Goal: Information Seeking & Learning: Learn about a topic

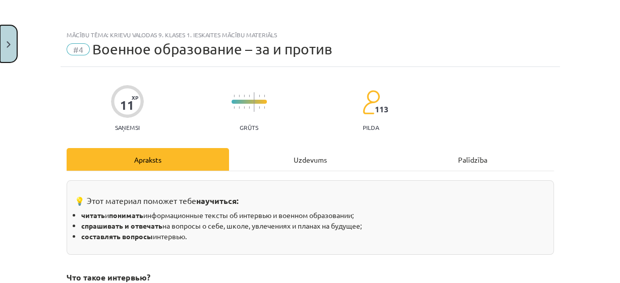
click at [6, 31] on button "Close" at bounding box center [8, 43] width 17 height 37
click at [181, 94] on div "Mācību tēma: Krievu valodas 9. klases 1. ieskaites mācību materiāls #4 Военное …" at bounding box center [310, 141] width 620 height 283
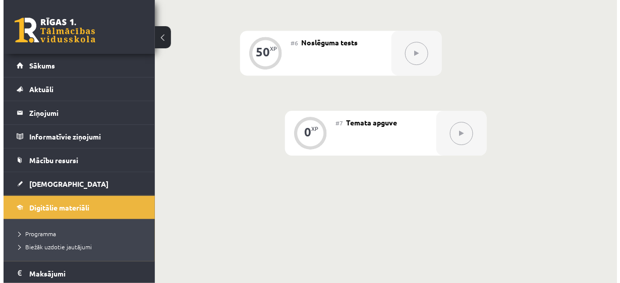
scroll to position [490, 0]
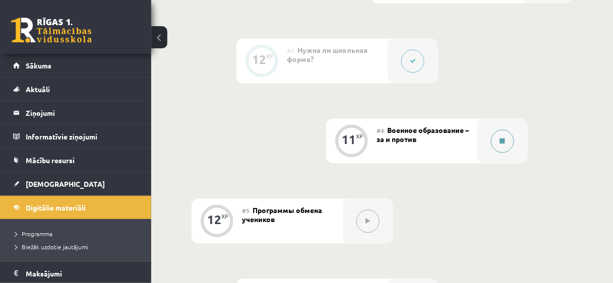
click at [508, 128] on div at bounding box center [502, 140] width 50 height 45
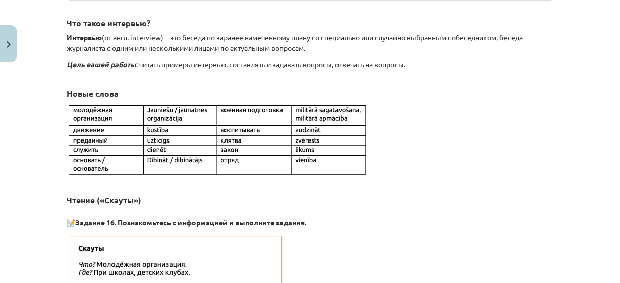
scroll to position [256, 0]
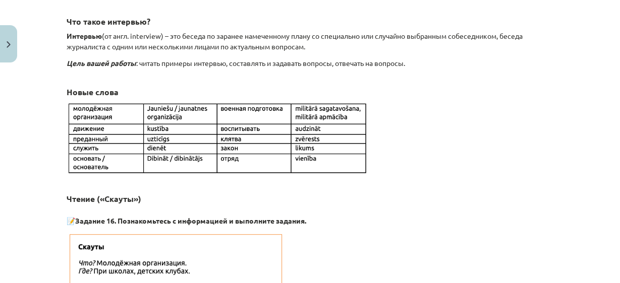
click at [444, 200] on h3 "Чтение («Скауты»)" at bounding box center [310, 193] width 487 height 24
click at [542, 183] on h3 "Чтение («Скауты»)" at bounding box center [310, 193] width 487 height 24
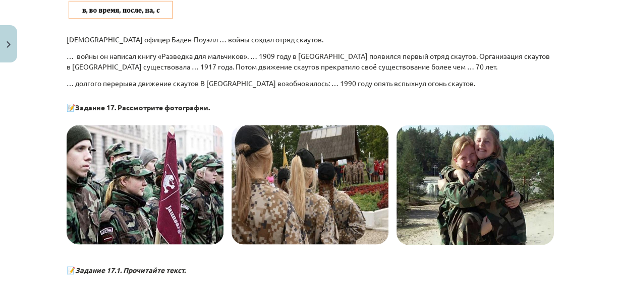
scroll to position [1339, 0]
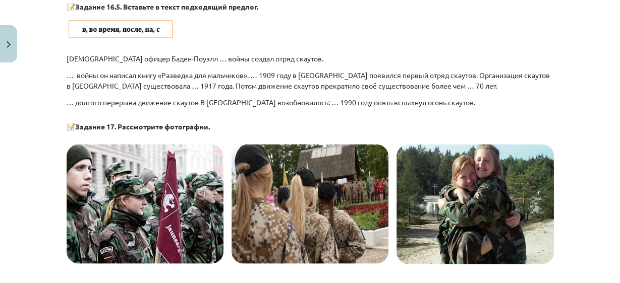
click at [25, 174] on div "Mācību tēma: Krievu valodas 9. klases 1. ieskaites mācību materiāls #4 Военное …" at bounding box center [310, 141] width 620 height 283
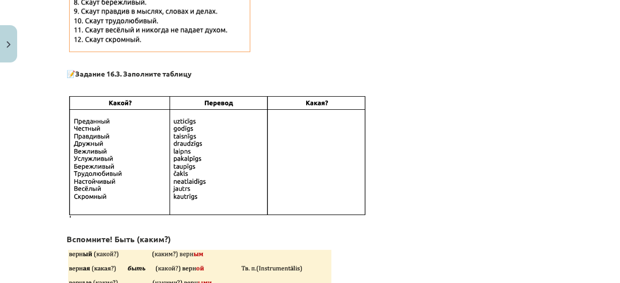
scroll to position [942, 0]
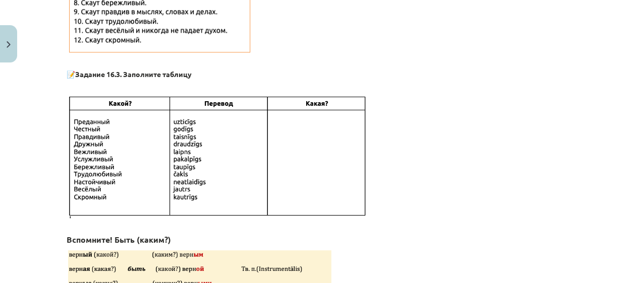
click at [101, 115] on img at bounding box center [218, 155] width 302 height 125
click at [99, 112] on img at bounding box center [218, 155] width 302 height 125
click at [128, 109] on img at bounding box center [218, 155] width 302 height 125
click at [8, 179] on div "Mācību tēma: Krievu valodas 9. klases 1. ieskaites mācību materiāls #4 Военное …" at bounding box center [310, 141] width 620 height 283
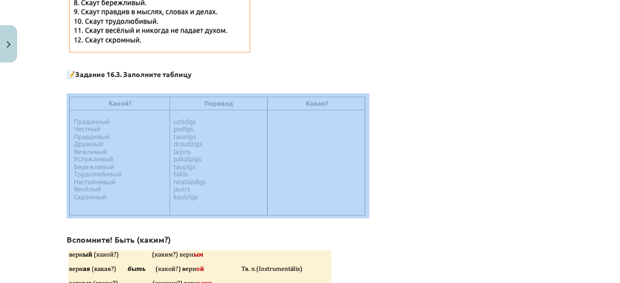
drag, startPoint x: 36, startPoint y: 214, endPoint x: 42, endPoint y: 150, distance: 64.3
click at [42, 150] on div "Mācību tēma: Krievu valodas 9. klases 1. ieskaites mācību materiāls #4 Военное …" at bounding box center [310, 141] width 620 height 283
click at [43, 150] on div "Mācību tēma: Krievu valodas 9. klases 1. ieskaites mācību materiāls #4 Военное …" at bounding box center [310, 141] width 620 height 283
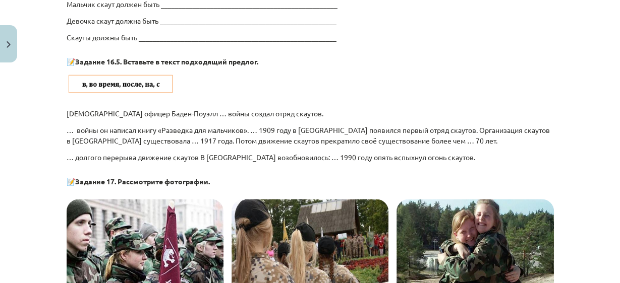
scroll to position [1263, 0]
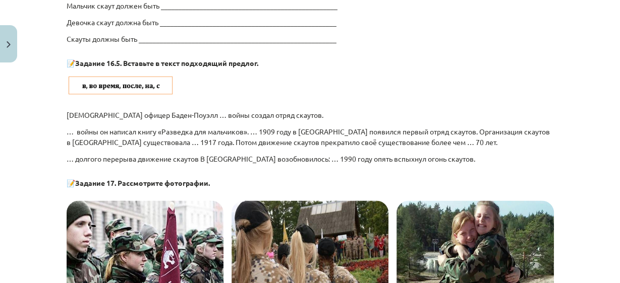
click at [557, 46] on div "Mācību tēma: Krievu valodas 9. klases 1. ieskaites mācību materiāls #4 Военное …" at bounding box center [310, 141] width 620 height 283
click at [563, 50] on div "Mācību tēma: Krievu valodas 9. klases 1. ieskaites mācību materiāls #4 Военное …" at bounding box center [310, 141] width 620 height 283
click at [557, 46] on div "Mācību tēma: Krievu valodas 9. klases 1. ieskaites mācību materiāls #4 Военное …" at bounding box center [310, 141] width 620 height 283
click at [561, 20] on div "Mācību tēma: Krievu valodas 9. klases 1. ieskaites mācību materiāls #4 Военное …" at bounding box center [310, 141] width 620 height 283
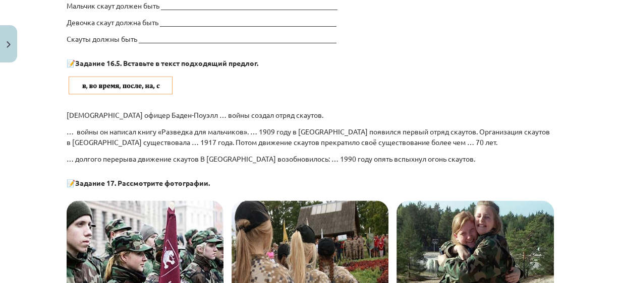
click at [573, 36] on div "Mācību tēma: Krievu valodas 9. klases 1. ieskaites mācību materiāls #4 Военное …" at bounding box center [310, 141] width 620 height 283
click at [407, 75] on p at bounding box center [310, 86] width 487 height 22
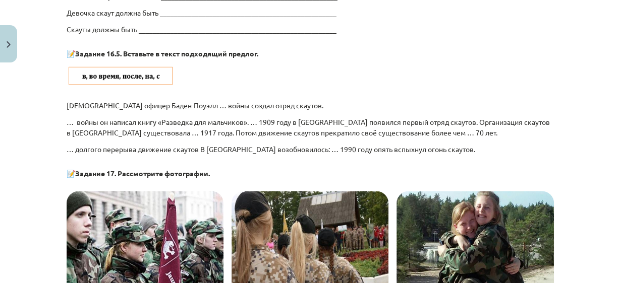
scroll to position [1272, 0]
click at [579, 157] on div "Mācību tēma: Krievu valodas 9. klases 1. ieskaites mācību materiāls #4 Военное …" at bounding box center [310, 141] width 620 height 283
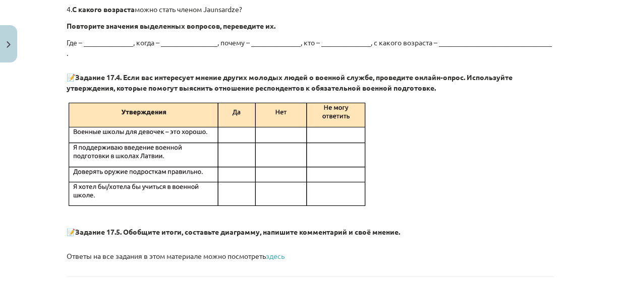
scroll to position [1829, 0]
click at [432, 185] on p at bounding box center [310, 156] width 487 height 114
click at [77, 99] on img at bounding box center [218, 156] width 302 height 114
click at [116, 100] on img at bounding box center [218, 156] width 302 height 114
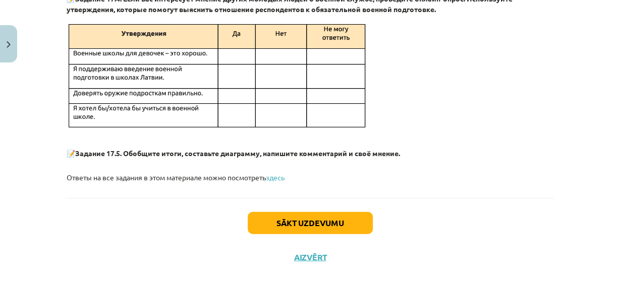
scroll to position [1910, 0]
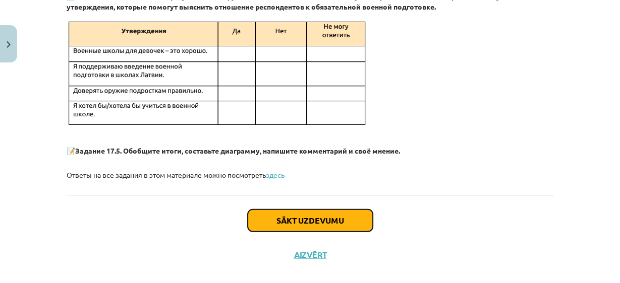
click at [315, 210] on button "Sākt uzdevumu" at bounding box center [310, 221] width 125 height 22
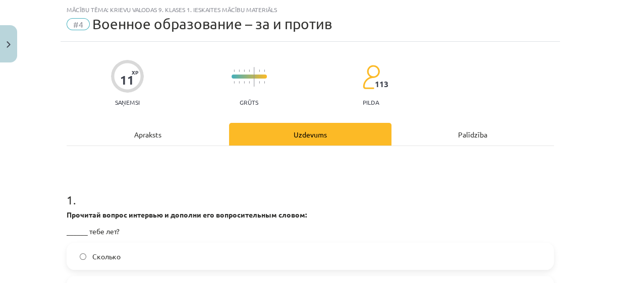
scroll to position [25, 0]
click at [5, 151] on div "Mācību tēma: Krievu valodas 9. klases 1. ieskaites mācību materiāls #4 Военное …" at bounding box center [310, 141] width 620 height 283
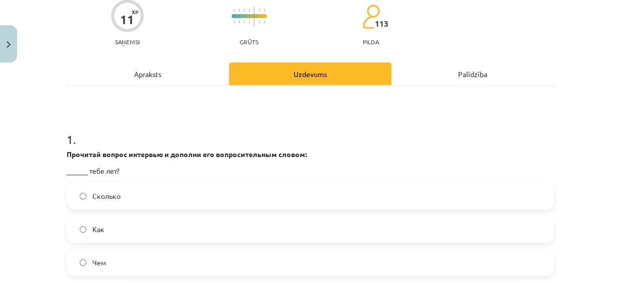
scroll to position [84, 0]
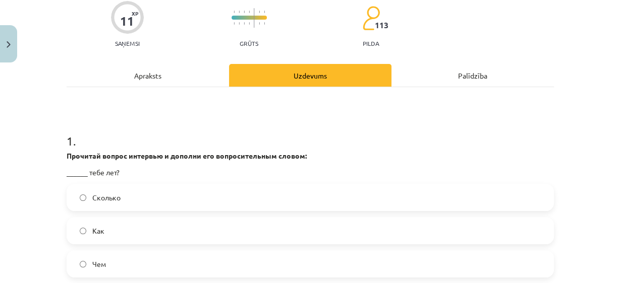
click at [374, 176] on p "______ тебе лет?" at bounding box center [310, 172] width 487 height 11
click at [381, 185] on label "Сколько" at bounding box center [310, 197] width 485 height 25
click at [439, 117] on h1 "1 ." at bounding box center [310, 131] width 487 height 31
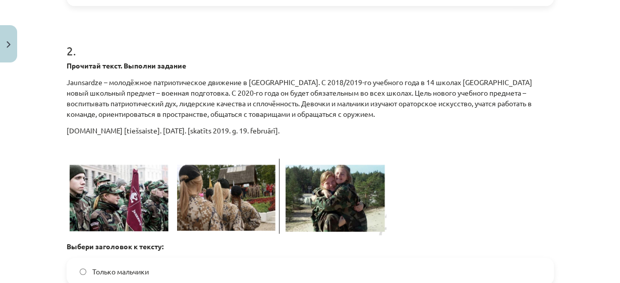
scroll to position [360, 0]
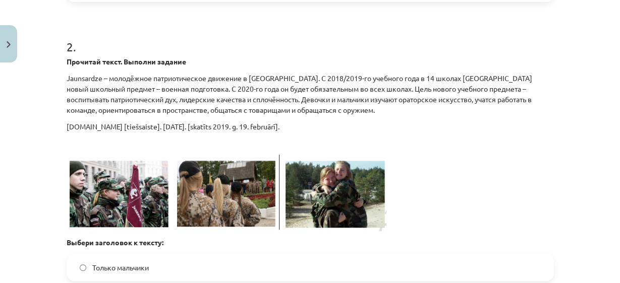
click at [512, 125] on p "[DOMAIN_NAME] [tiešsaiste]. [DATE]. [skatīts 2019. g. 19. februārī]." at bounding box center [310, 126] width 487 height 11
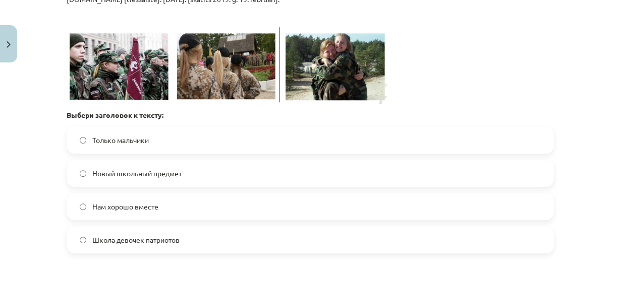
scroll to position [496, 0]
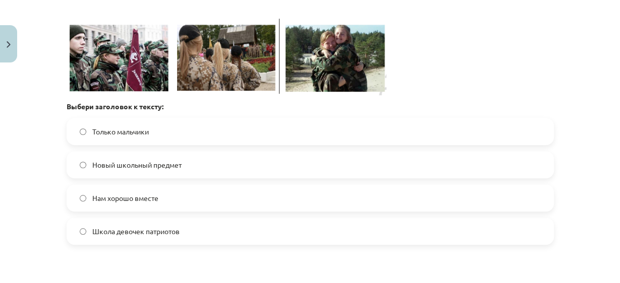
click at [42, 155] on div "Mācību tēma: Krievu valodas 9. klases 1. ieskaites mācību materiāls #4 Военное …" at bounding box center [310, 141] width 620 height 283
click at [87, 162] on label "Новый школьный предмет" at bounding box center [310, 164] width 485 height 25
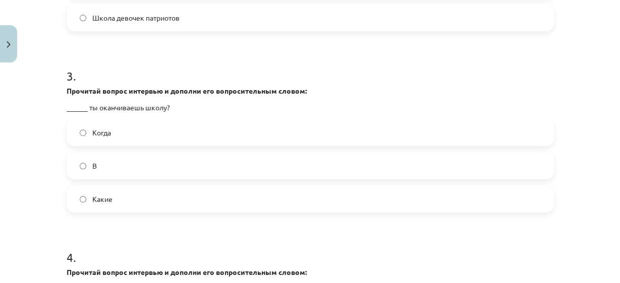
scroll to position [715, 0]
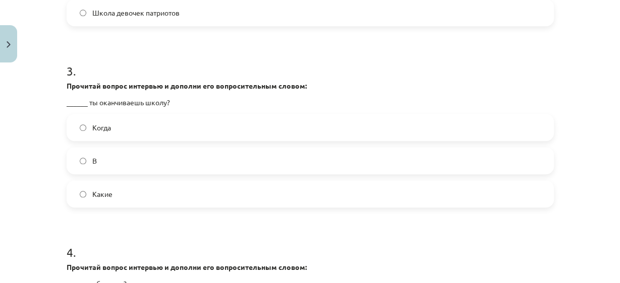
click at [124, 97] on p "______ ты оканчиваешь школу?" at bounding box center [310, 102] width 487 height 11
click at [120, 99] on p "______ ты оканчиваешь школу?" at bounding box center [310, 102] width 487 height 11
click at [119, 99] on p "______ ты оканчиваешь школу?" at bounding box center [310, 102] width 487 height 11
click at [113, 103] on p "______ ты оканчиваешь школу?" at bounding box center [310, 102] width 487 height 11
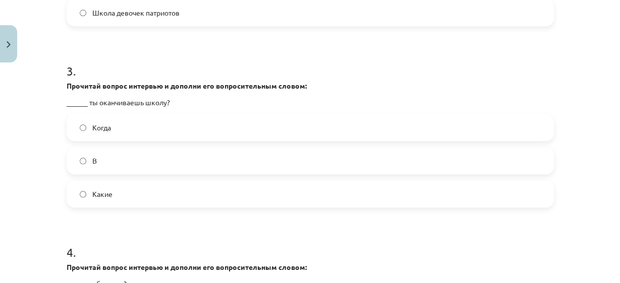
click at [21, 167] on div "Mācību tēma: Krievu valodas 9. klases 1. ieskaites mācību materiāls #4 Военное …" at bounding box center [310, 141] width 620 height 283
click at [97, 145] on div "Когда В Какие" at bounding box center [310, 161] width 487 height 94
click at [89, 119] on label "Когда" at bounding box center [310, 127] width 485 height 25
click at [98, 95] on div "Прочитай вопрос интервью и дополни его вопросительным словом: ______ ты оканчив…" at bounding box center [310, 94] width 487 height 27
click at [92, 126] on span "Когда" at bounding box center [101, 127] width 19 height 11
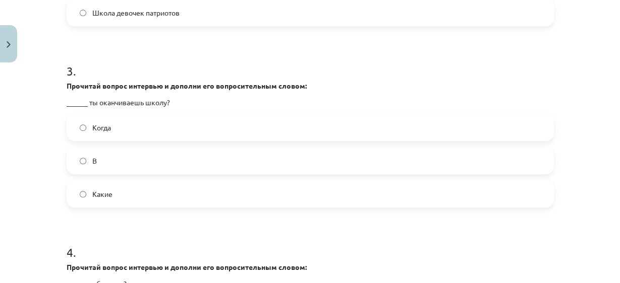
click at [47, 198] on div "Mācību tēma: Krievu valodas 9. klases 1. ieskaites mācību materiāls #4 Военное …" at bounding box center [310, 141] width 620 height 283
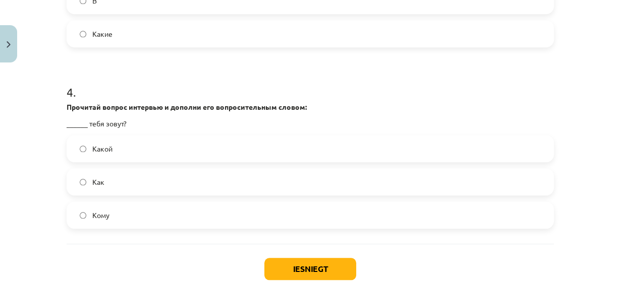
scroll to position [877, 0]
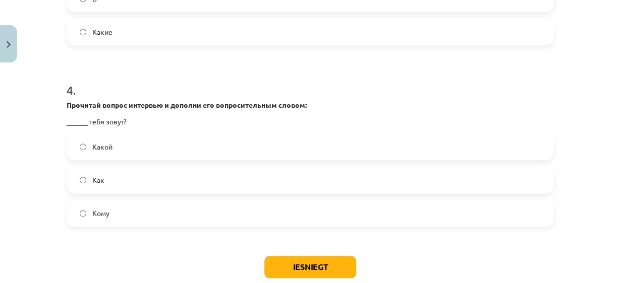
click at [10, 170] on div "Mācību tēma: Krievu valodas 9. klases 1. ieskaites mācību materiāls #4 Военное …" at bounding box center [310, 141] width 620 height 283
click at [82, 175] on label "Как" at bounding box center [310, 179] width 485 height 25
click at [23, 181] on div "Mācību tēma: Krievu valodas 9. klases 1. ieskaites mācību materiāls #4 Военное …" at bounding box center [310, 141] width 620 height 283
click at [165, 256] on div "Iesniegt Aizvērt" at bounding box center [310, 277] width 487 height 71
click at [274, 264] on button "Iesniegt" at bounding box center [310, 267] width 92 height 22
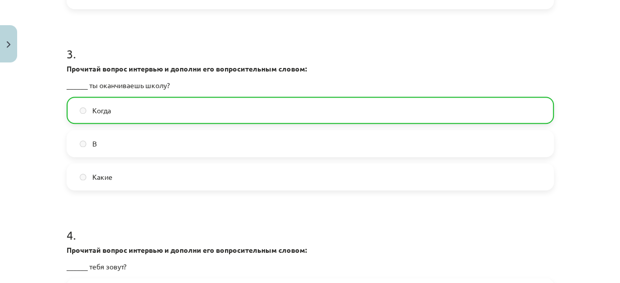
scroll to position [968, 0]
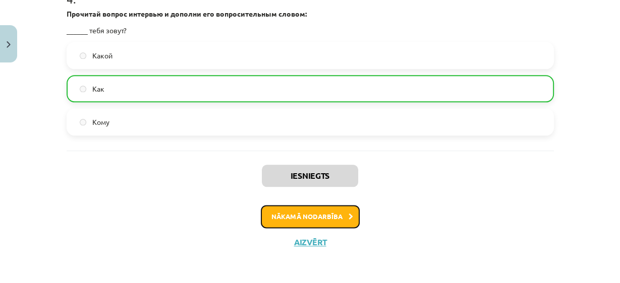
click at [319, 210] on button "Nākamā nodarbība" at bounding box center [310, 216] width 99 height 23
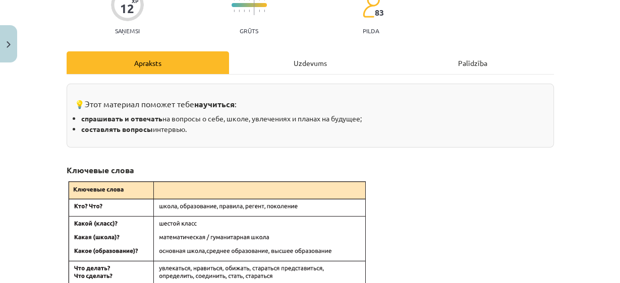
scroll to position [100, 0]
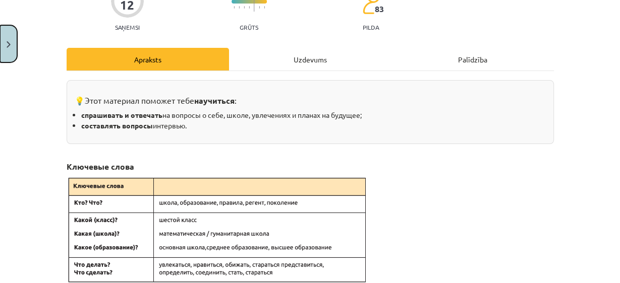
click at [5, 38] on button "Close" at bounding box center [8, 43] width 17 height 37
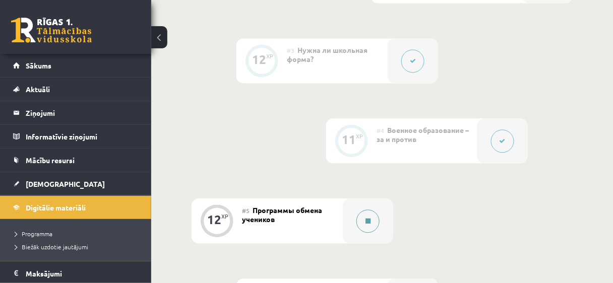
click at [370, 210] on button at bounding box center [367, 221] width 23 height 23
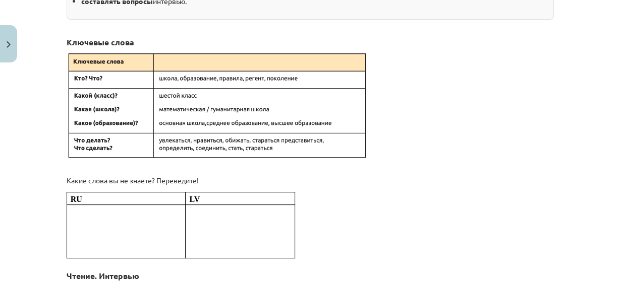
scroll to position [224, 0]
click at [34, 116] on div "Mācību tēma: Krievu valodas 9. klases 1. ieskaites mācību materiāls #5 Программ…" at bounding box center [310, 141] width 620 height 283
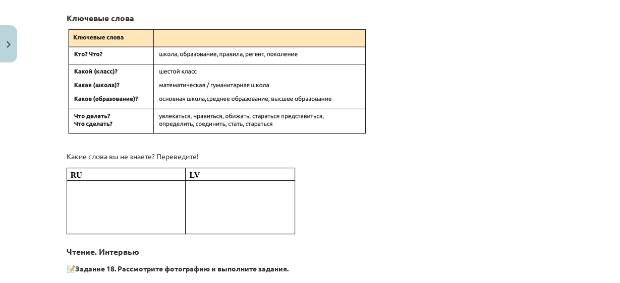
scroll to position [244, 0]
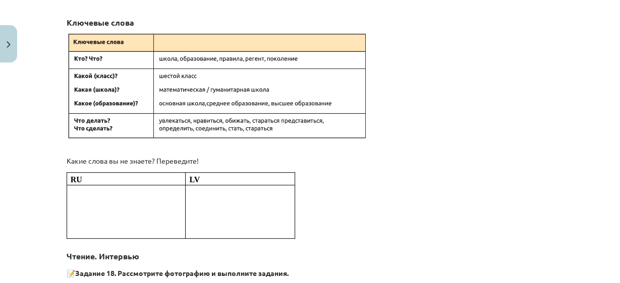
click at [39, 120] on div "Mācību tēma: Krievu valodas 9. klases 1. ieskaites mācību materiāls #5 Программ…" at bounding box center [310, 141] width 620 height 283
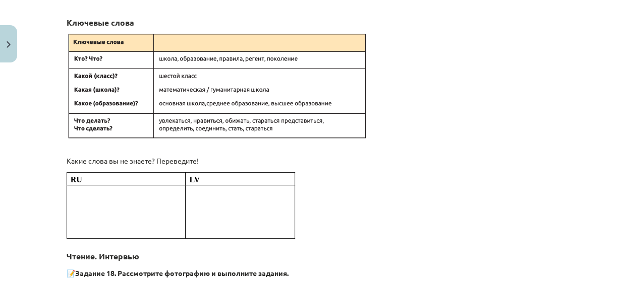
click at [39, 120] on div "Mācību tēma: Krievu valodas 9. klases 1. ieskaites mācību materiāls #5 Программ…" at bounding box center [310, 141] width 620 height 283
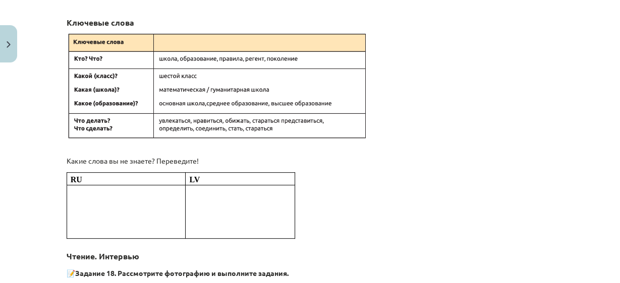
click at [39, 120] on div "Mācību tēma: Krievu valodas 9. klases 1. ieskaites mācību materiāls #5 Программ…" at bounding box center [310, 141] width 620 height 283
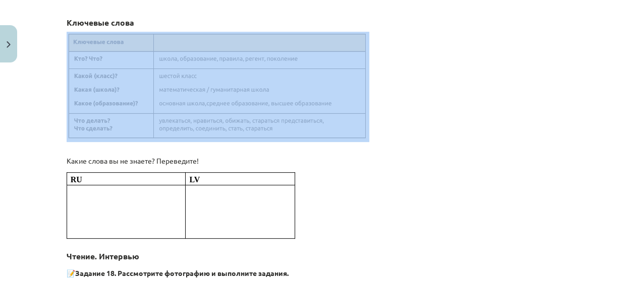
click at [39, 120] on div "Mācību tēma: Krievu valodas 9. klases 1. ieskaites mācību materiāls #5 Программ…" at bounding box center [310, 141] width 620 height 283
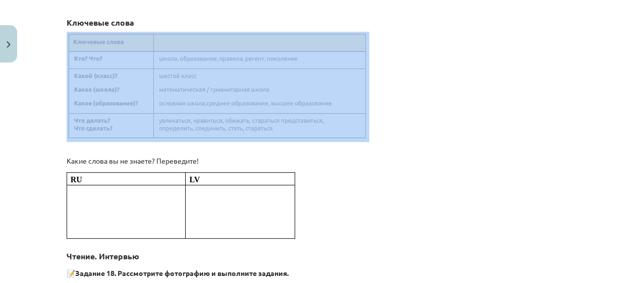
click at [39, 120] on div "Mācību tēma: Krievu valodas 9. klases 1. ieskaites mācību materiāls #5 Программ…" at bounding box center [310, 141] width 620 height 283
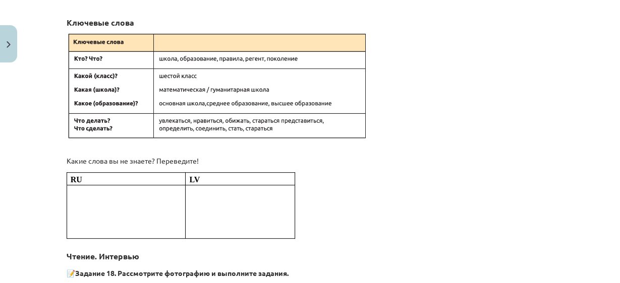
click at [39, 120] on div "Mācību tēma: Krievu valodas 9. klases 1. ieskaites mācību materiāls #5 Программ…" at bounding box center [310, 141] width 620 height 283
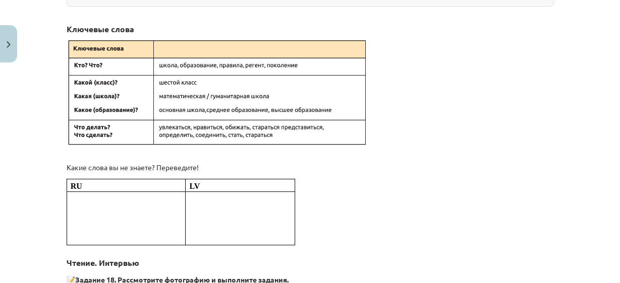
scroll to position [237, 0]
click at [248, 49] on img at bounding box center [218, 94] width 302 height 110
click at [16, 129] on div "Mācību tēma: Krievu valodas 9. klases 1. ieskaites mācību materiāls #5 Программ…" at bounding box center [310, 141] width 620 height 283
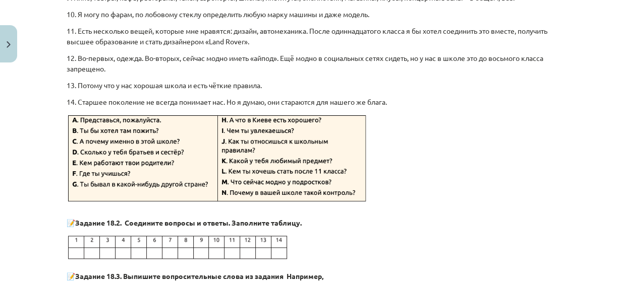
scroll to position [843, 0]
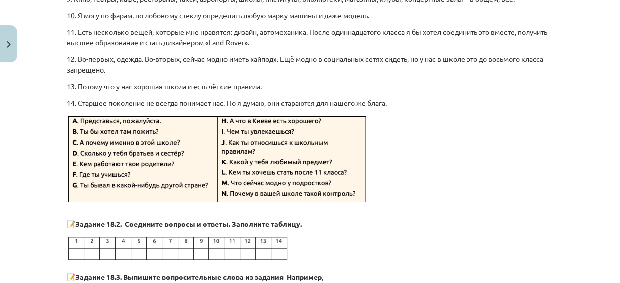
click at [54, 133] on div "Mācību tēma: Krievu valodas 9. klases 1. ieskaites mācību materiāls #5 Программ…" at bounding box center [310, 141] width 620 height 283
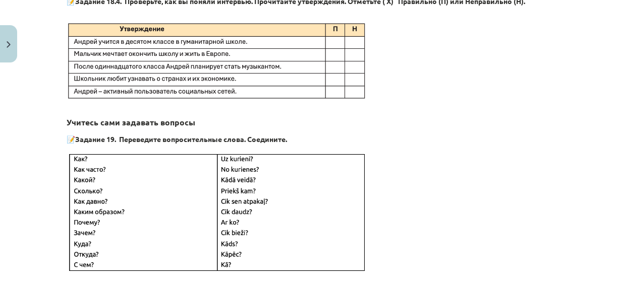
scroll to position [1296, 0]
click at [144, 92] on img at bounding box center [218, 61] width 302 height 81
click at [144, 60] on img at bounding box center [218, 61] width 302 height 81
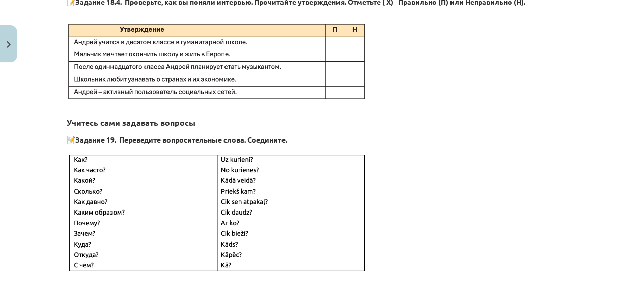
drag, startPoint x: 450, startPoint y: 213, endPoint x: 445, endPoint y: 183, distance: 30.2
click at [445, 197] on p at bounding box center [310, 213] width 487 height 124
click at [418, 151] on p at bounding box center [310, 213] width 487 height 124
click at [288, 135] on p "📝 Задание 19. Переведите вопросительные слова. Соедините." at bounding box center [310, 138] width 487 height 13
click at [201, 163] on img at bounding box center [218, 213] width 302 height 124
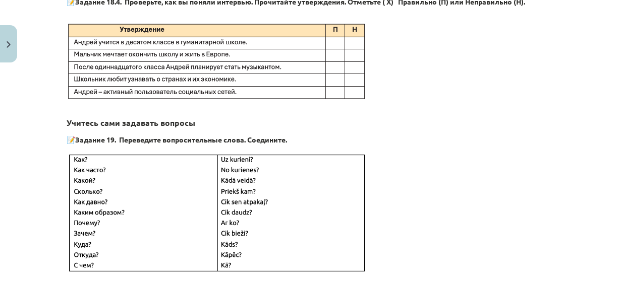
click at [201, 163] on img at bounding box center [218, 213] width 302 height 124
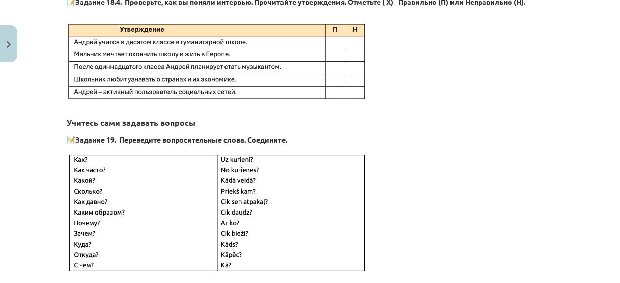
click at [201, 163] on img at bounding box center [218, 213] width 302 height 124
drag, startPoint x: 201, startPoint y: 163, endPoint x: 208, endPoint y: 161, distance: 8.0
click at [208, 161] on img at bounding box center [218, 213] width 302 height 124
click at [222, 199] on img at bounding box center [218, 213] width 302 height 124
click at [234, 202] on img at bounding box center [218, 213] width 302 height 124
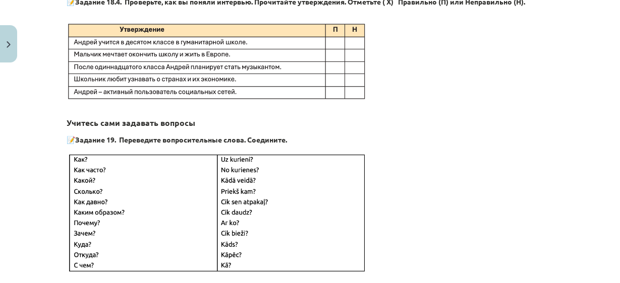
click at [49, 208] on div "Mācību tēma: Krievu valodas 9. klases 1. ieskaites mācību materiāls #5 Программ…" at bounding box center [310, 141] width 620 height 283
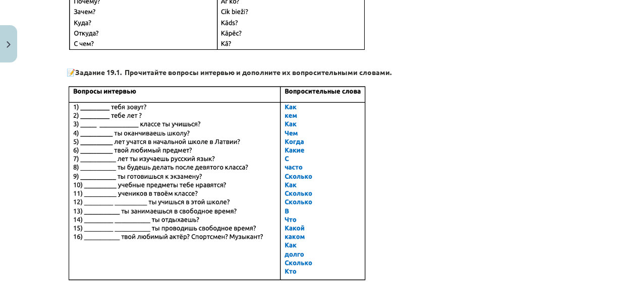
scroll to position [1541, 0]
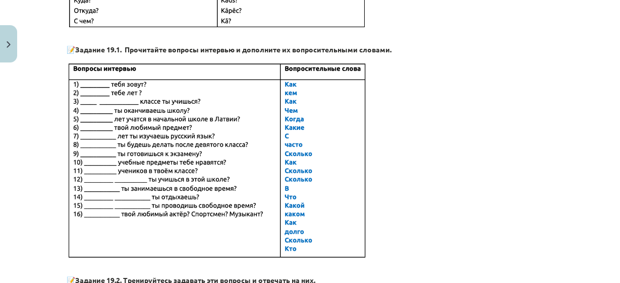
click at [160, 113] on img at bounding box center [218, 160] width 302 height 201
drag, startPoint x: 160, startPoint y: 113, endPoint x: 166, endPoint y: 111, distance: 6.6
click at [166, 111] on img at bounding box center [218, 160] width 302 height 201
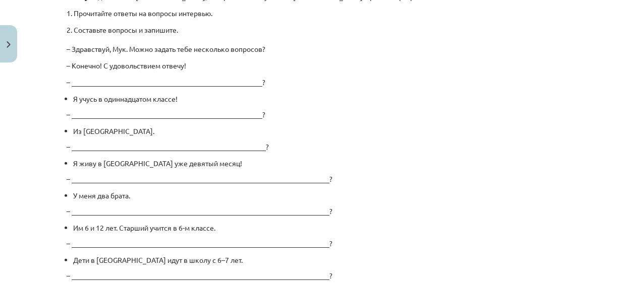
scroll to position [1993, 0]
drag, startPoint x: 95, startPoint y: 60, endPoint x: 65, endPoint y: 60, distance: 29.7
click at [67, 60] on p "– Конечно! С удовольствием отвечу!" at bounding box center [310, 65] width 487 height 11
drag, startPoint x: 116, startPoint y: 64, endPoint x: 125, endPoint y: 62, distance: 8.2
click at [117, 63] on p "– Конечно! С удовольствием отвечу!" at bounding box center [310, 65] width 487 height 11
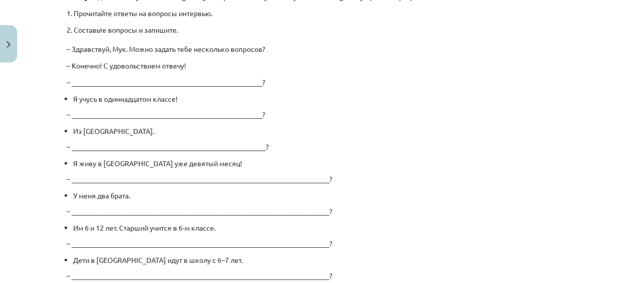
click at [156, 60] on p "– Конечно! С удовольствием отвечу!" at bounding box center [310, 65] width 487 height 11
drag, startPoint x: 156, startPoint y: 60, endPoint x: 177, endPoint y: 57, distance: 21.0
click at [173, 60] on p "– Конечно! С удовольствием отвечу!" at bounding box center [310, 65] width 487 height 11
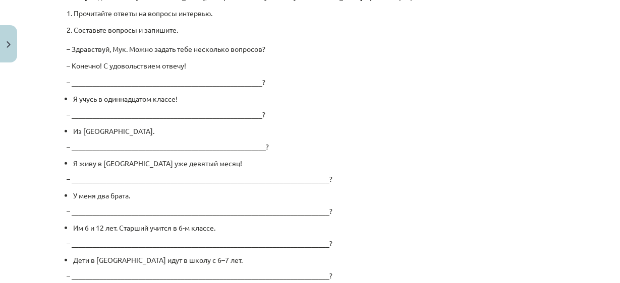
click at [347, 84] on p "– ______________________________________________________?" at bounding box center [310, 82] width 487 height 11
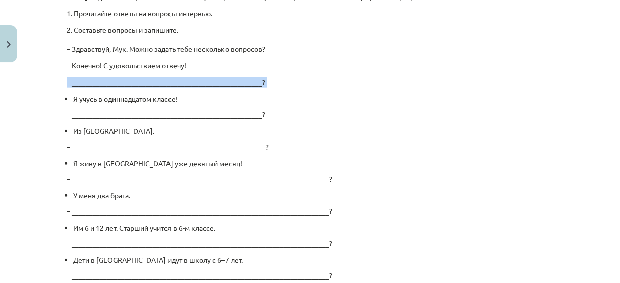
click at [347, 84] on p "– ______________________________________________________?" at bounding box center [310, 82] width 487 height 11
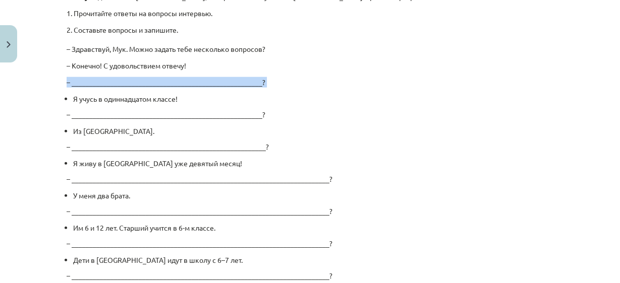
click at [347, 84] on p "– ______________________________________________________?" at bounding box center [310, 82] width 487 height 11
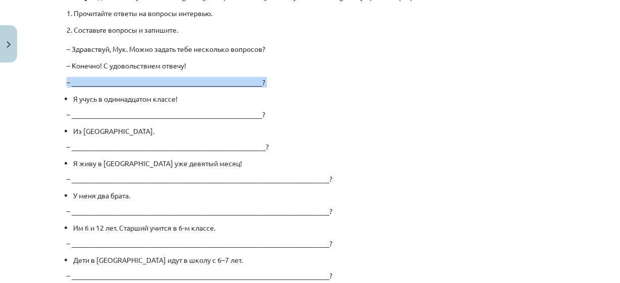
click at [347, 84] on p "– ______________________________________________________?" at bounding box center [310, 82] width 487 height 11
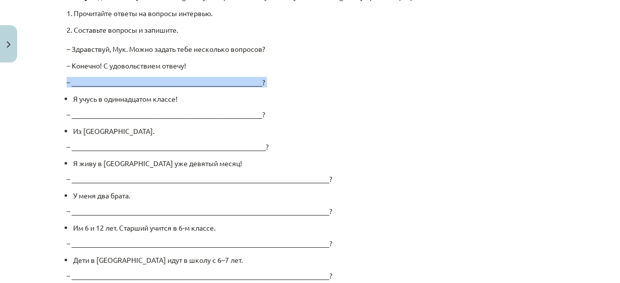
click at [347, 84] on p "– ______________________________________________________?" at bounding box center [310, 82] width 487 height 11
drag, startPoint x: 347, startPoint y: 84, endPoint x: 264, endPoint y: 77, distance: 83.4
click at [264, 77] on p "– ______________________________________________________?" at bounding box center [310, 82] width 487 height 11
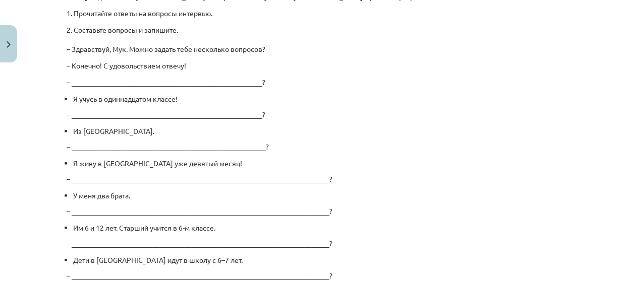
click at [264, 77] on p "– ______________________________________________________?" at bounding box center [310, 82] width 487 height 11
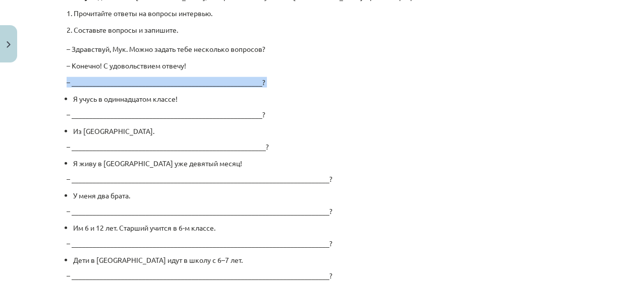
click at [264, 77] on p "– ______________________________________________________?" at bounding box center [310, 82] width 487 height 11
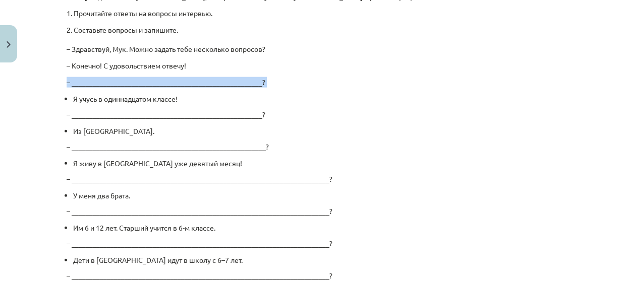
click at [264, 77] on p "– ______________________________________________________?" at bounding box center [310, 82] width 487 height 11
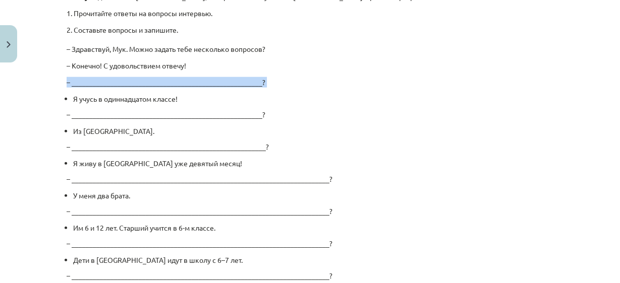
click at [264, 77] on p "– ______________________________________________________?" at bounding box center [310, 82] width 487 height 11
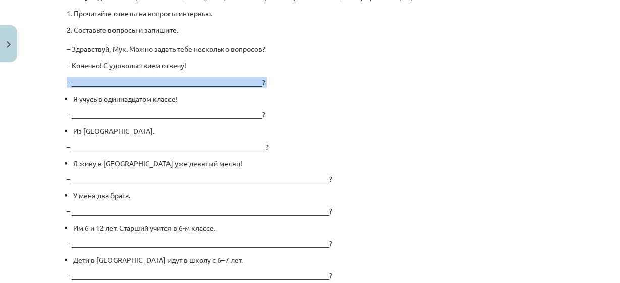
click at [264, 77] on p "– ______________________________________________________?" at bounding box center [310, 82] width 487 height 11
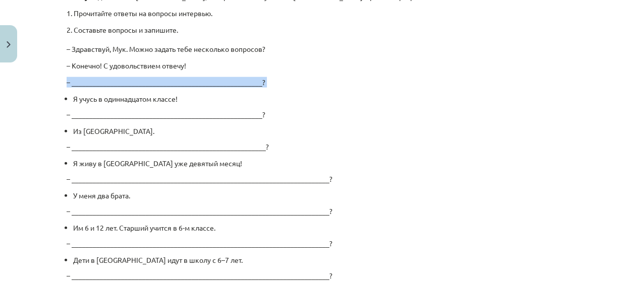
click at [264, 77] on p "– ______________________________________________________?" at bounding box center [310, 82] width 487 height 11
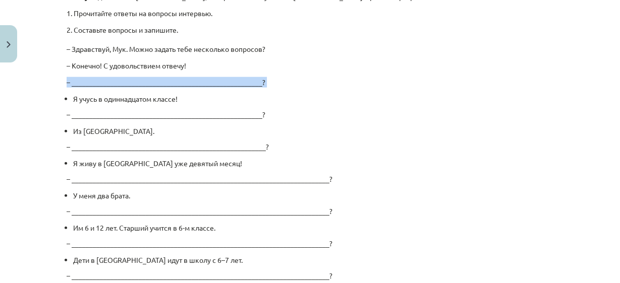
click at [264, 77] on p "– ______________________________________________________?" at bounding box center [310, 82] width 487 height 11
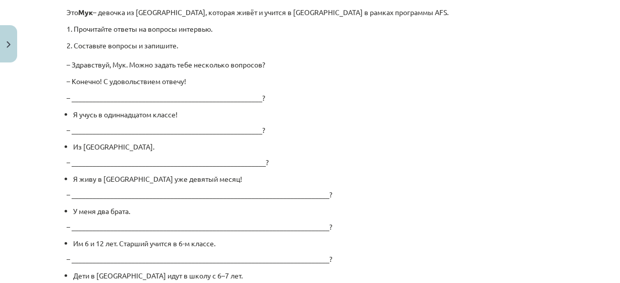
scroll to position [1991, 0]
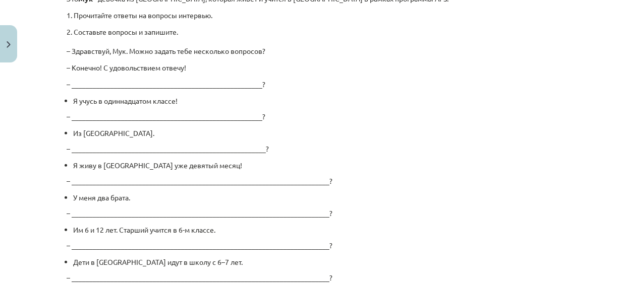
drag, startPoint x: 31, startPoint y: 115, endPoint x: 11, endPoint y: 119, distance: 20.7
click at [11, 119] on div "Mācību tēma: Krievu valodas 9. klases 1. ieskaites mācību materiāls #5 Программ…" at bounding box center [310, 141] width 620 height 283
drag, startPoint x: 39, startPoint y: 123, endPoint x: 33, endPoint y: 119, distance: 7.0
click at [33, 119] on div "Mācību tēma: Krievu valodas 9. klases 1. ieskaites mācību materiāls #5 Программ…" at bounding box center [310, 141] width 620 height 283
drag, startPoint x: 62, startPoint y: 134, endPoint x: 44, endPoint y: 127, distance: 19.2
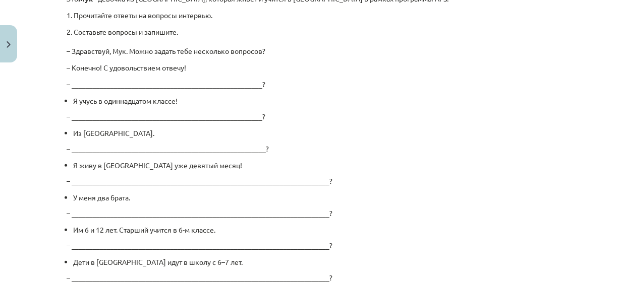
click at [48, 128] on div "Mācību tēma: Krievu valodas 9. klases 1. ieskaites mācību materiāls #5 Программ…" at bounding box center [310, 141] width 620 height 283
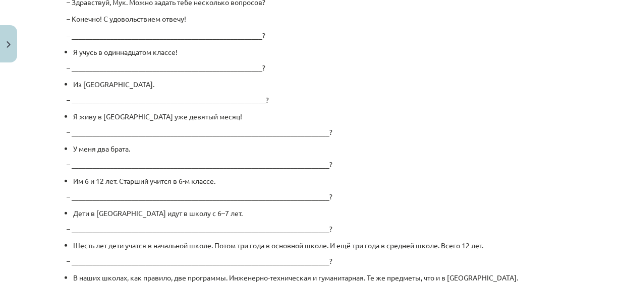
scroll to position [2039, 0]
click at [41, 193] on div "Mācību tēma: Krievu valodas 9. klases 1. ieskaites mācību materiāls #5 Программ…" at bounding box center [310, 141] width 620 height 283
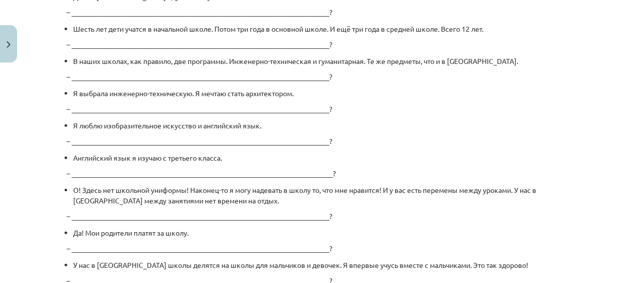
scroll to position [2257, 0]
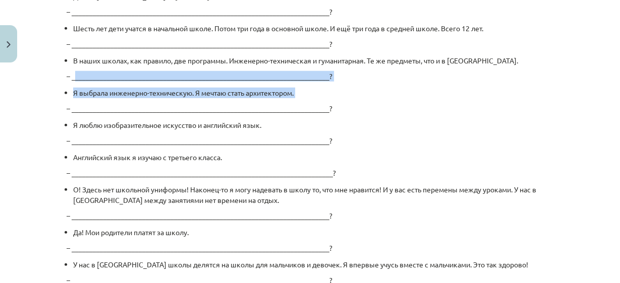
drag, startPoint x: 69, startPoint y: 72, endPoint x: 0, endPoint y: 117, distance: 81.9
click at [0, 113] on div "Mācību tēma: Krievu valodas 9. klases 1. ieskaites mācību materiāls #5 Программ…" at bounding box center [310, 141] width 620 height 283
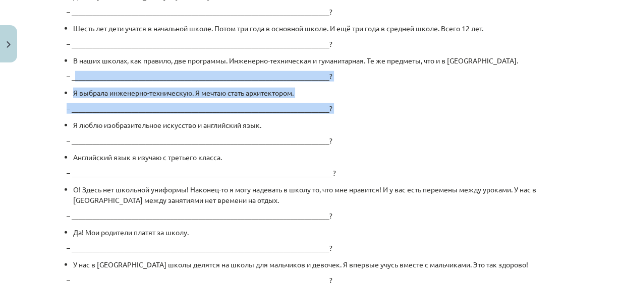
click at [0, 117] on div "Mācību tēma: Krievu valodas 9. klases 1. ieskaites mācību materiāls #5 Программ…" at bounding box center [310, 141] width 620 height 283
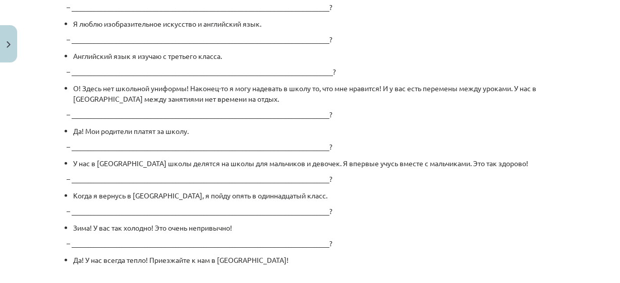
scroll to position [2357, 0]
click at [73, 23] on li "Я люблю изобразительное искусство и английский язык." at bounding box center [313, 25] width 480 height 11
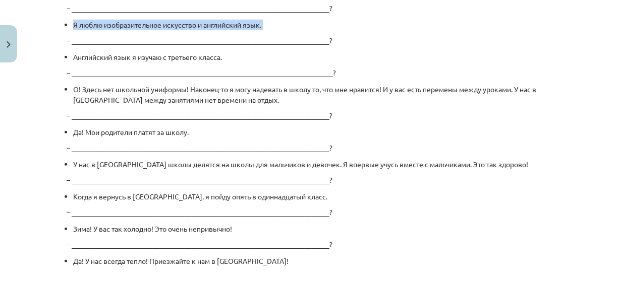
click at [73, 23] on li "Я люблю изобразительное искусство и английский язык." at bounding box center [313, 25] width 480 height 11
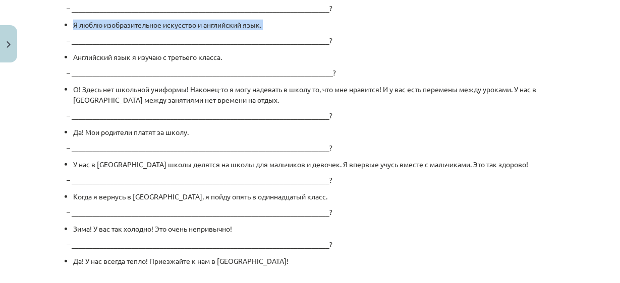
click at [73, 23] on li "Я люблю изобразительное искусство и английский язык." at bounding box center [313, 25] width 480 height 11
drag, startPoint x: 72, startPoint y: 23, endPoint x: 118, endPoint y: 13, distance: 47.4
click at [323, 36] on p "– _________________________________________________________________________?" at bounding box center [310, 40] width 487 height 11
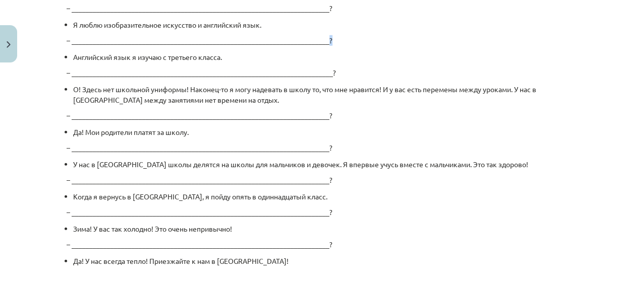
click at [323, 36] on p "– _________________________________________________________________________?" at bounding box center [310, 40] width 487 height 11
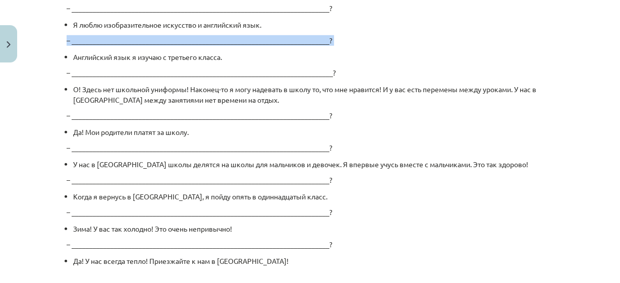
click at [323, 36] on p "– _________________________________________________________________________?" at bounding box center [310, 40] width 487 height 11
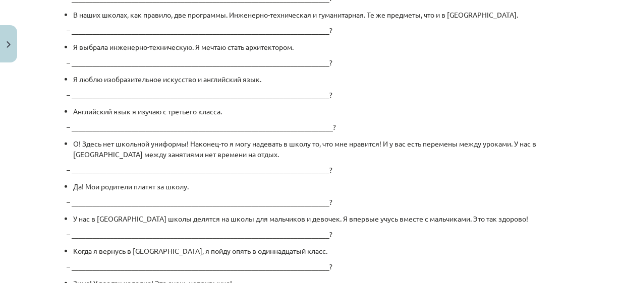
scroll to position [2305, 0]
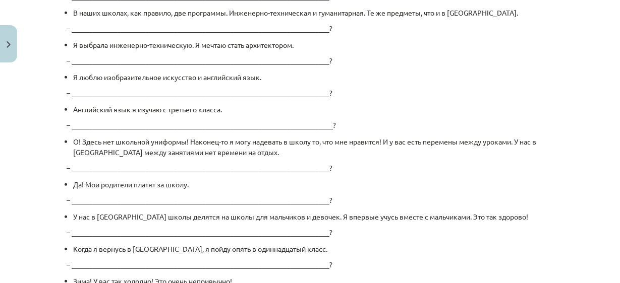
click at [17, 144] on div "Mācību tēma: Krievu valodas 9. klases 1. ieskaites mācību materiāls #5 Программ…" at bounding box center [310, 141] width 620 height 283
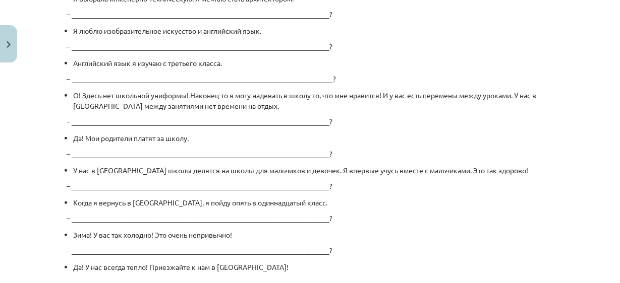
scroll to position [2349, 0]
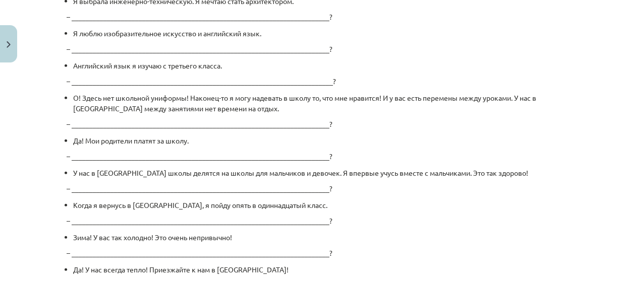
click at [570, 166] on div "Mācību tēma: Krievu valodas 9. klases 1. ieskaites mācību materiāls #5 Программ…" at bounding box center [310, 141] width 620 height 283
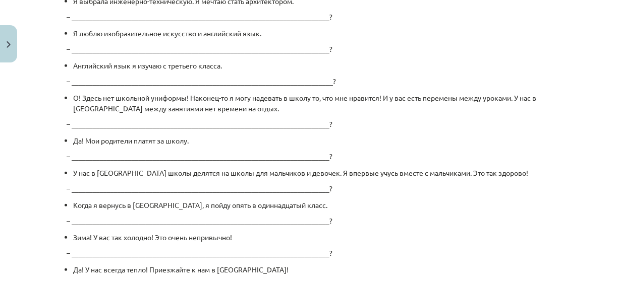
click at [567, 178] on div "Mācību tēma: Krievu valodas 9. klases 1. ieskaites mācību materiāls #5 Программ…" at bounding box center [310, 141] width 620 height 283
click at [532, 218] on p "– _________________________________________________________________________?" at bounding box center [310, 221] width 487 height 11
click at [524, 238] on li "Зима! У вас так холодно! Это очень непривычно!" at bounding box center [313, 237] width 480 height 11
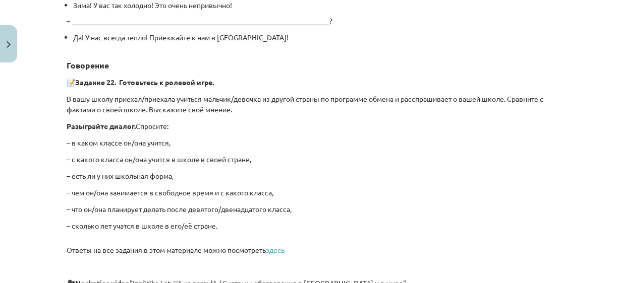
scroll to position [2582, 0]
click at [434, 222] on p "– сколько лет учатся в школе в его/её стране." at bounding box center [310, 225] width 487 height 11
click at [426, 220] on p "– сколько лет учатся в школе в его/её стране." at bounding box center [310, 225] width 487 height 11
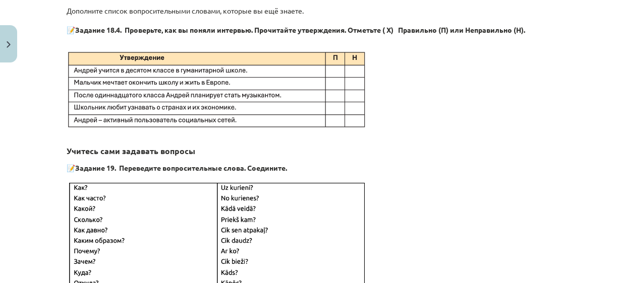
scroll to position [1266, 0]
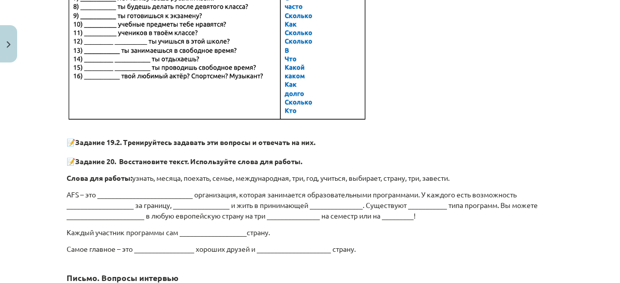
click at [173, 42] on img at bounding box center [218, 23] width 302 height 201
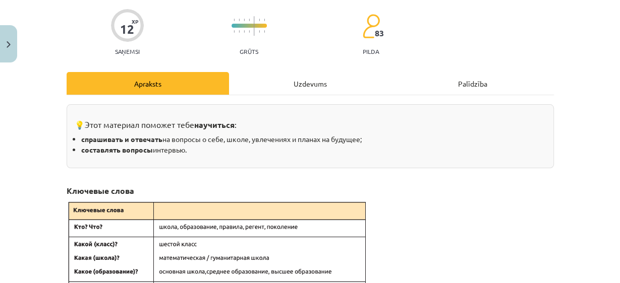
scroll to position [0, 0]
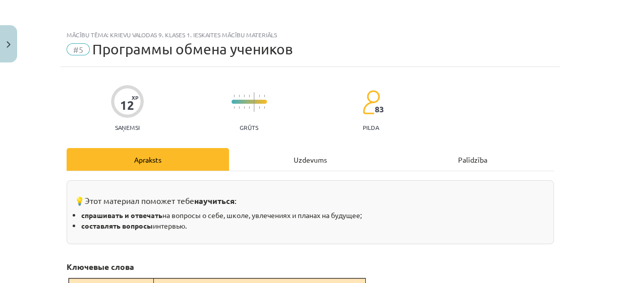
click at [283, 159] on div "Uzdevums" at bounding box center [310, 159] width 162 height 23
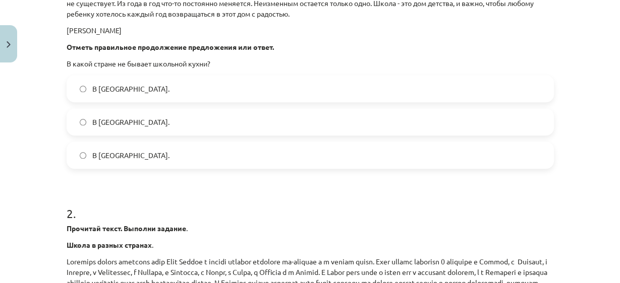
scroll to position [791, 0]
click at [36, 194] on div "Mācību tēma: Krievu valodas 9. klases 1. ieskaites mācību materiāls #5 Программ…" at bounding box center [310, 141] width 620 height 283
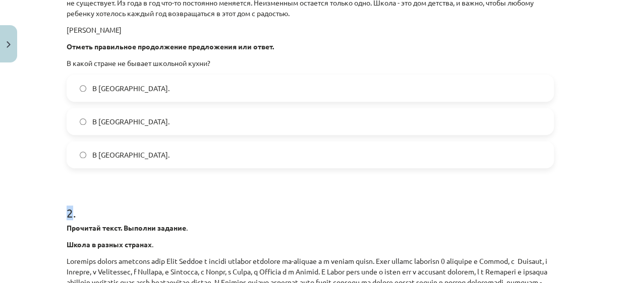
click at [11, 187] on div "Mācību tēma: Krievu valodas 9. klases 1. ieskaites mācību materiāls #5 Программ…" at bounding box center [310, 141] width 620 height 283
click at [19, 189] on div "Mācību tēma: Krievu valodas 9. klases 1. ieskaites mācību materiāls #5 Программ…" at bounding box center [310, 141] width 620 height 283
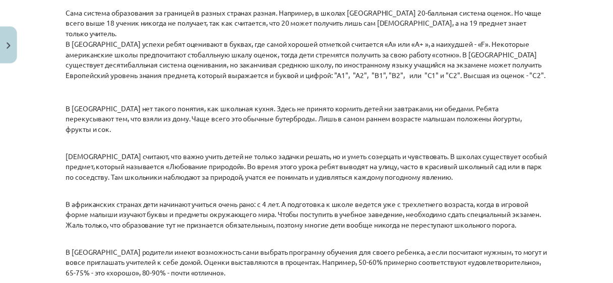
scroll to position [1538, 0]
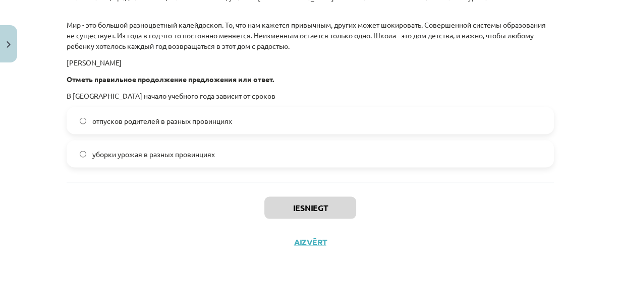
click at [30, 205] on div "Mācību tēma: Krievu valodas 9. klases 1. ieskaites mācību materiāls #5 Программ…" at bounding box center [310, 141] width 620 height 283
click at [7, 50] on button "Close" at bounding box center [8, 43] width 17 height 37
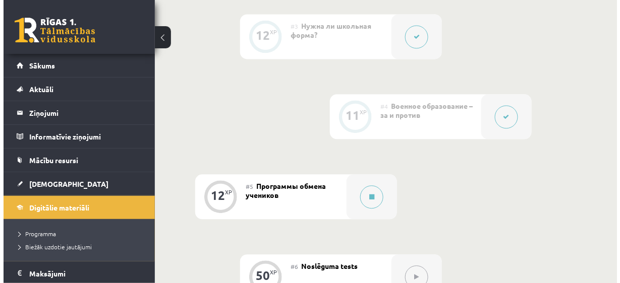
scroll to position [523, 0]
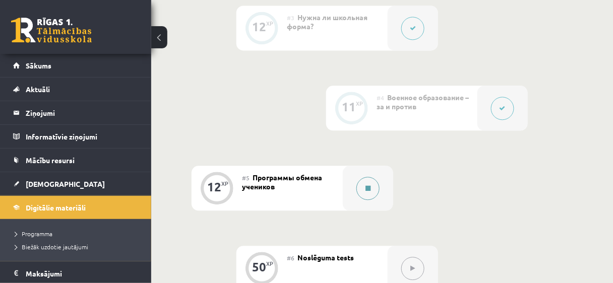
click at [359, 166] on div at bounding box center [368, 188] width 50 height 45
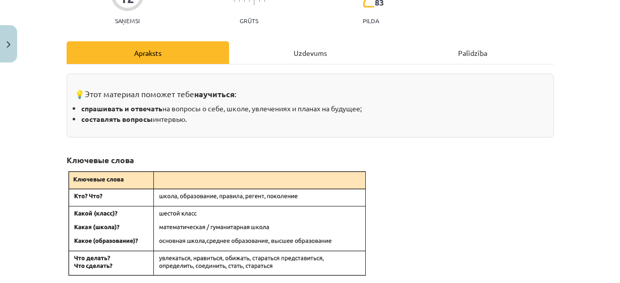
click at [251, 55] on div "Uzdevums" at bounding box center [310, 52] width 162 height 23
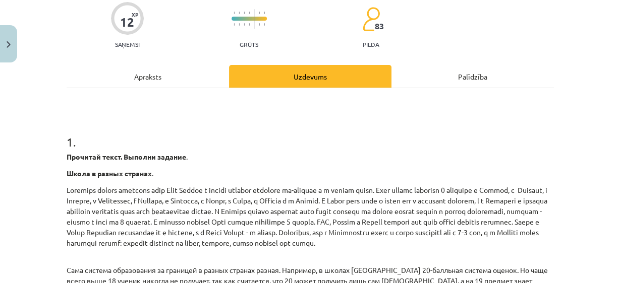
scroll to position [83, 0]
click at [248, 126] on h1 "1 ." at bounding box center [310, 132] width 487 height 31
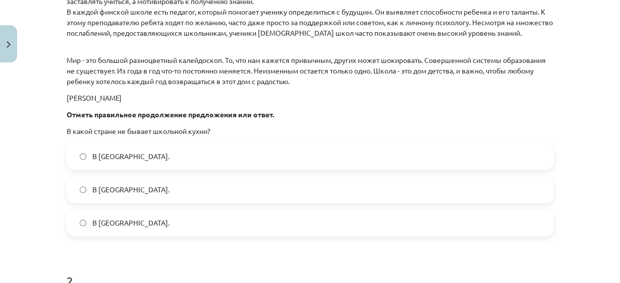
scroll to position [739, 0]
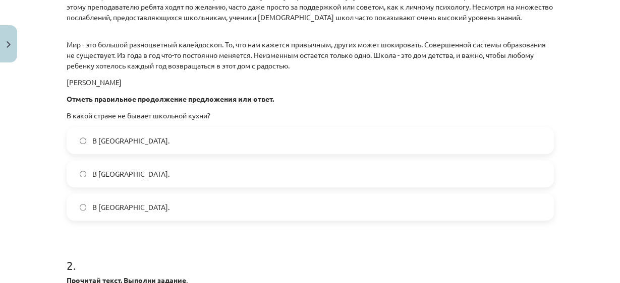
click at [563, 35] on div "Mācību tēma: Krievu valodas 9. klases 1. ieskaites mācību materiāls #5 Программ…" at bounding box center [310, 141] width 620 height 283
click at [615, 134] on div "Mācību tēma: Krievu valodas 9. klases 1. ieskaites mācību materiāls #5 Программ…" at bounding box center [310, 141] width 620 height 283
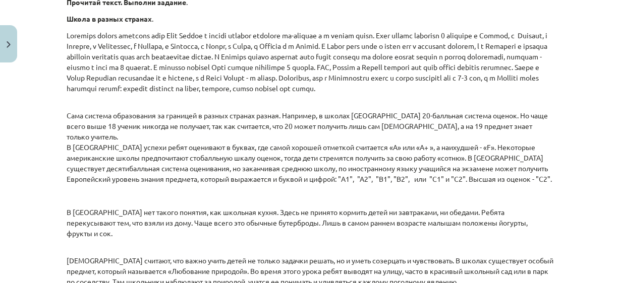
scroll to position [245, 0]
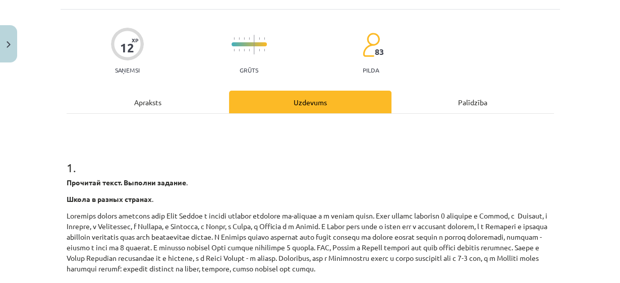
click at [183, 107] on div "Apraksts" at bounding box center [148, 102] width 162 height 23
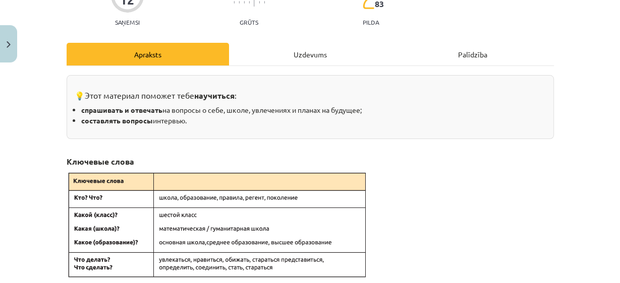
click at [285, 47] on div "Uzdevums" at bounding box center [310, 54] width 162 height 23
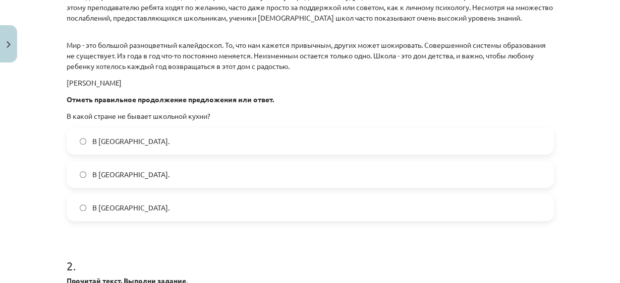
scroll to position [738, 0]
click at [577, 121] on div "Mācību tēma: Krievu valodas 9. klases 1. ieskaites mācību materiāls #5 Программ…" at bounding box center [310, 141] width 620 height 283
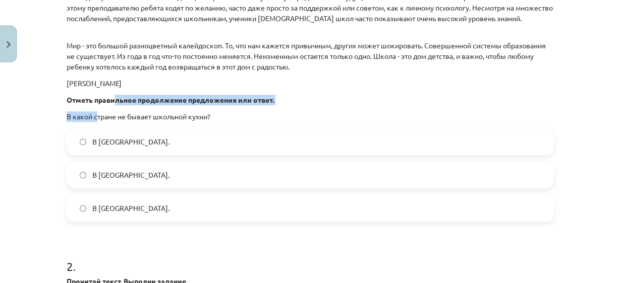
drag, startPoint x: 94, startPoint y: 112, endPoint x: 119, endPoint y: 104, distance: 27.1
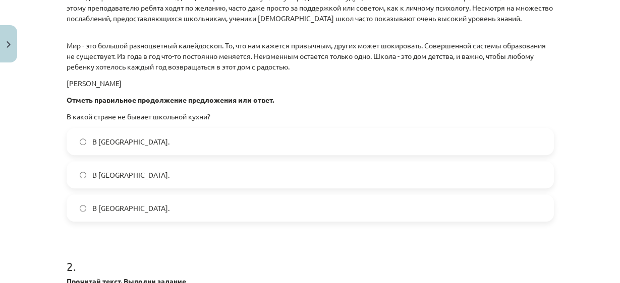
click at [165, 120] on p "В какой стране не бывает школьной кухни?" at bounding box center [310, 116] width 487 height 11
click at [200, 115] on p "В какой стране не бывает школьной кухни?" at bounding box center [310, 116] width 487 height 11
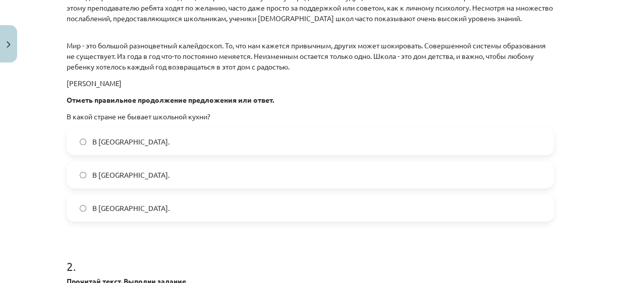
drag, startPoint x: 65, startPoint y: 114, endPoint x: 284, endPoint y: 102, distance: 220.1
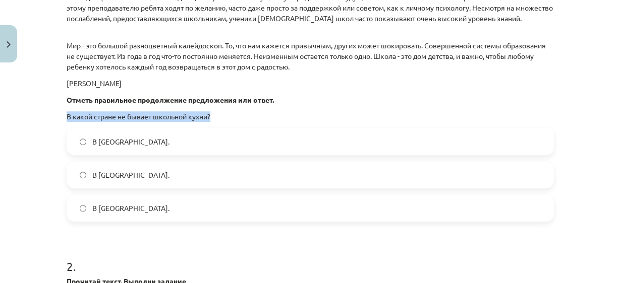
click at [38, 199] on div "Mācību tēma: Krievu valodas 9. klases 1. ieskaites mācību materiāls #5 Программ…" at bounding box center [310, 141] width 620 height 283
drag, startPoint x: 187, startPoint y: 115, endPoint x: 200, endPoint y: 119, distance: 14.2
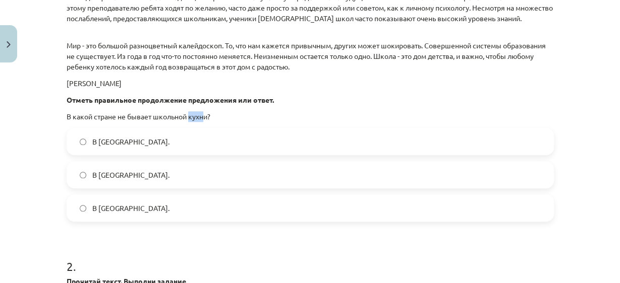
click at [200, 119] on p "В какой стране не бывает школьной кухни?" at bounding box center [310, 116] width 487 height 11
copy p "кухн"
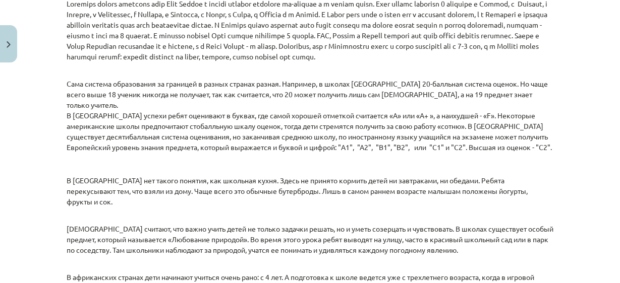
scroll to position [269, 0]
click at [154, 194] on p "В [GEOGRAPHIC_DATA] нет такого понятия, как школьная кухня. Здесь не принято ко…" at bounding box center [310, 192] width 487 height 32
click at [78, 200] on div "Прочитай текст. Выполни задание . Школа в разных странах . Сама система образов…" at bounding box center [310, 278] width 487 height 625
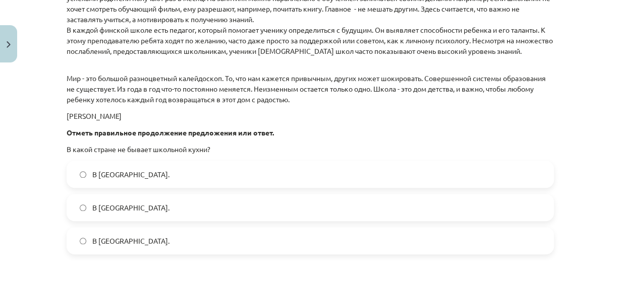
scroll to position [760, 0]
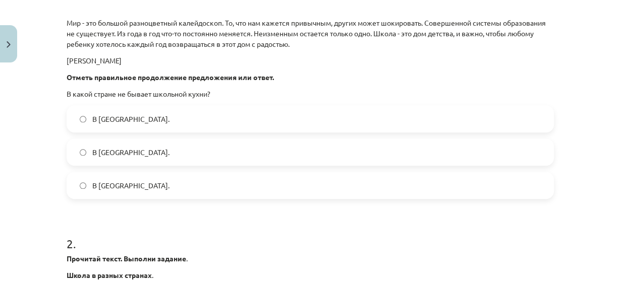
click at [19, 157] on div "Mācību tēma: Krievu valodas 9. klases 1. ieskaites mācību materiāls #5 Программ…" at bounding box center [310, 141] width 620 height 283
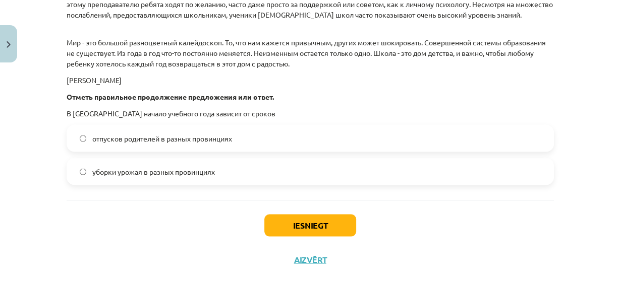
scroll to position [1521, 0]
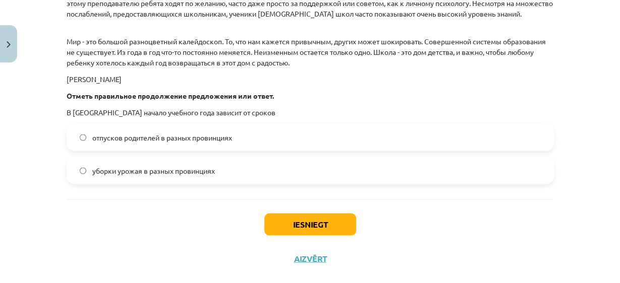
click at [96, 109] on p "В [GEOGRAPHIC_DATA] начало учебного года зависит от сроков" at bounding box center [310, 112] width 487 height 11
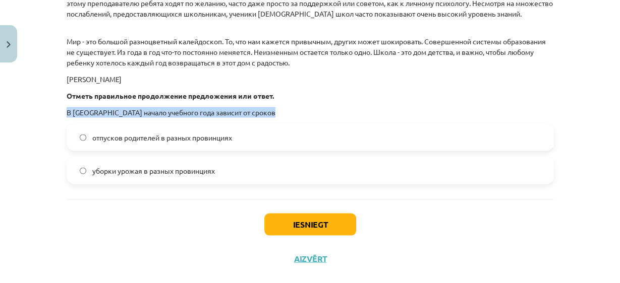
click at [96, 109] on p "В [GEOGRAPHIC_DATA] начало учебного года зависит от сроков" at bounding box center [310, 112] width 487 height 11
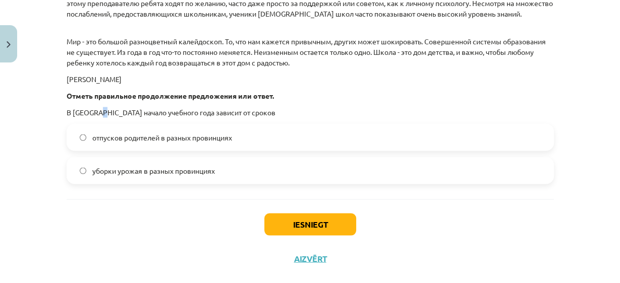
click at [96, 109] on p "В [GEOGRAPHIC_DATA] начало учебного года зависит от сроков" at bounding box center [310, 112] width 487 height 11
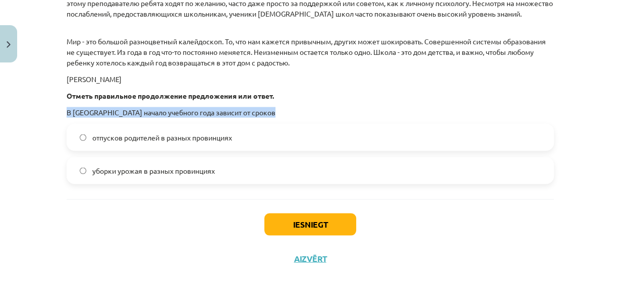
click at [96, 109] on p "В [GEOGRAPHIC_DATA] начало учебного года зависит от сроков" at bounding box center [310, 112] width 487 height 11
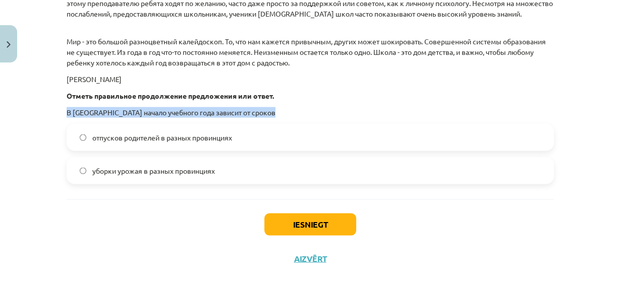
click at [96, 109] on p "В [GEOGRAPHIC_DATA] начало учебного года зависит от сроков" at bounding box center [310, 112] width 487 height 11
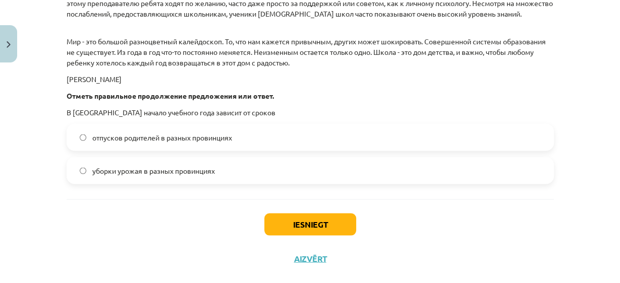
click at [96, 109] on p "В [GEOGRAPHIC_DATA] начало учебного года зависит от сроков" at bounding box center [310, 112] width 487 height 11
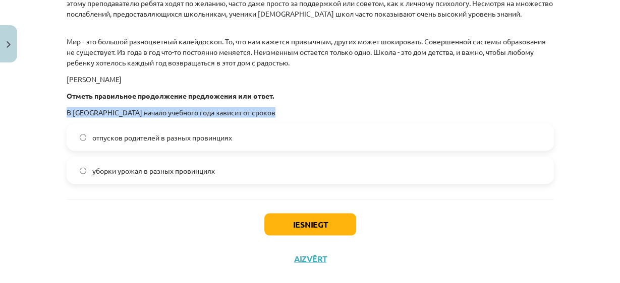
click at [96, 109] on p "В [GEOGRAPHIC_DATA] начало учебного года зависит от сроков" at bounding box center [310, 112] width 487 height 11
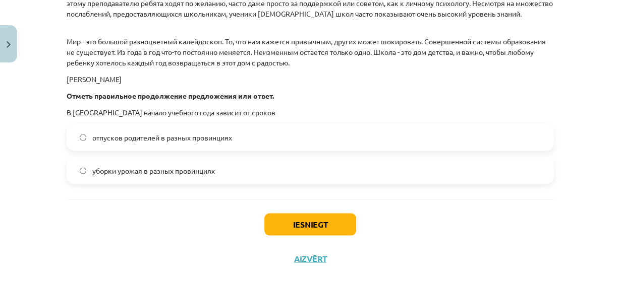
click at [96, 109] on p "В [GEOGRAPHIC_DATA] начало учебного года зависит от сроков" at bounding box center [310, 112] width 487 height 11
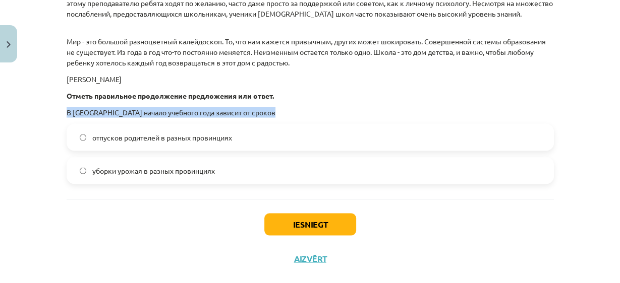
click at [96, 109] on p "В [GEOGRAPHIC_DATA] начало учебного года зависит от сроков" at bounding box center [310, 112] width 487 height 11
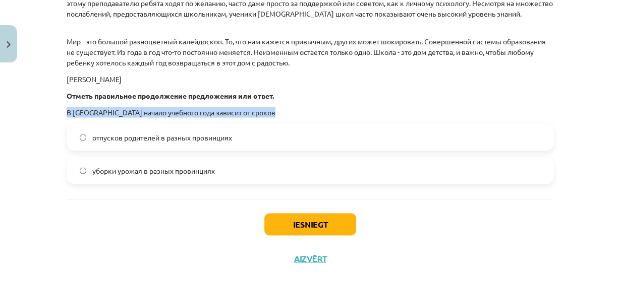
click at [97, 112] on p "В [GEOGRAPHIC_DATA] начало учебного года зависит от сроков" at bounding box center [310, 112] width 487 height 11
click at [97, 113] on p "В [GEOGRAPHIC_DATA] начало учебного года зависит от сроков" at bounding box center [310, 112] width 487 height 11
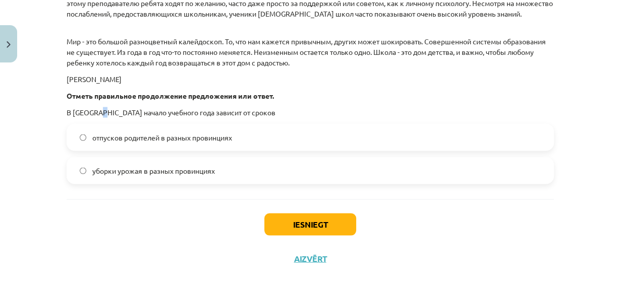
click at [100, 112] on p "В [GEOGRAPHIC_DATA] начало учебного года зависит от сроков" at bounding box center [310, 112] width 487 height 11
click at [69, 109] on p "В [GEOGRAPHIC_DATA] начало учебного года зависит от сроков" at bounding box center [310, 112] width 487 height 11
drag, startPoint x: 210, startPoint y: 111, endPoint x: 225, endPoint y: 109, distance: 15.8
click at [225, 109] on p "В [GEOGRAPHIC_DATA] начало учебного года зависит от сроков" at bounding box center [310, 112] width 487 height 11
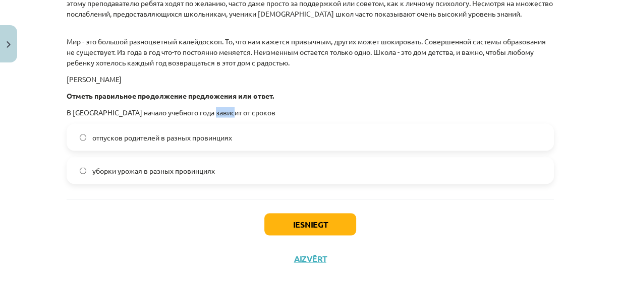
copy p "срок"
click at [357, 96] on p "Отметь правильное продолжение предложения или ответ." at bounding box center [310, 95] width 487 height 11
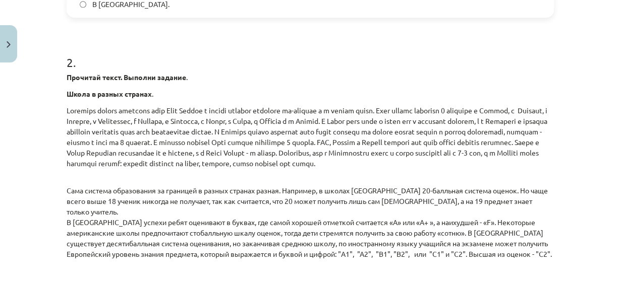
click at [364, 110] on p at bounding box center [310, 137] width 487 height 64
click at [407, 197] on p "Сама система образования за границей в разных странах разная. Например, в школа…" at bounding box center [310, 217] width 487 height 85
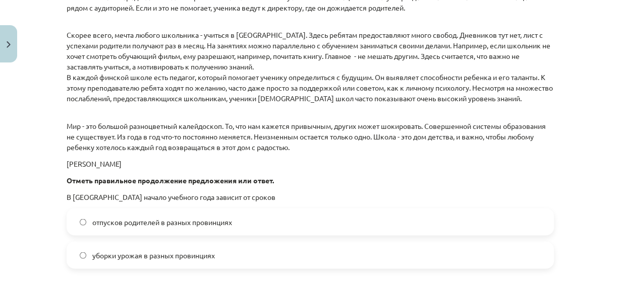
scroll to position [1436, 0]
click at [47, 160] on div "Mācību tēma: Krievu valodas 9. klases 1. ieskaites mācību materiāls #5 Программ…" at bounding box center [310, 141] width 620 height 283
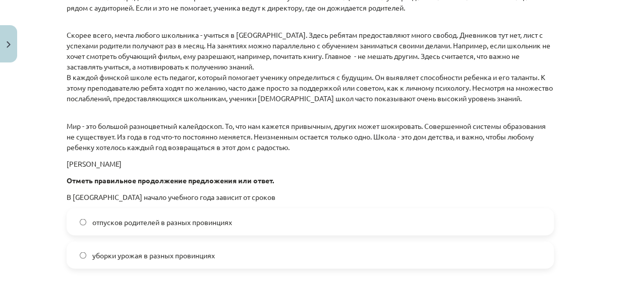
click at [47, 160] on div "Mācību tēma: Krievu valodas 9. klases 1. ieskaites mācību materiāls #5 Программ…" at bounding box center [310, 141] width 620 height 283
click at [48, 165] on div "Mācību tēma: Krievu valodas 9. klases 1. ieskaites mācību materiāls #5 Программ…" at bounding box center [310, 141] width 620 height 283
click at [17, 166] on div "Mācību tēma: Krievu valodas 9. klases 1. ieskaites mācību materiāls #5 Программ…" at bounding box center [310, 141] width 620 height 283
click at [116, 259] on span "уборки урожая в разных провинциях" at bounding box center [153, 255] width 122 height 11
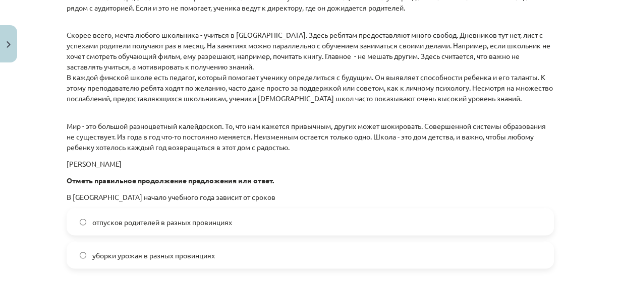
click at [13, 208] on div "Mācību tēma: Krievu valodas 9. klases 1. ieskaites mācību materiāls #5 Программ…" at bounding box center [310, 141] width 620 height 283
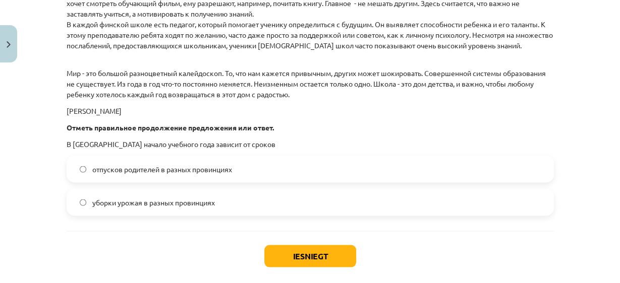
scroll to position [1506, 0]
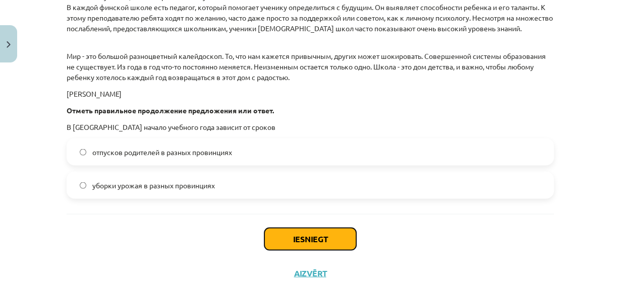
click at [306, 232] on button "Iesniegt" at bounding box center [310, 239] width 92 height 22
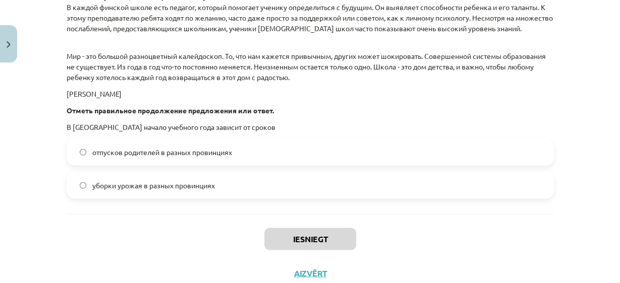
click at [288, 77] on p "Мир - это большой разноцветный калейдоскоп. То, что нам кажется привычным, друг…" at bounding box center [310, 61] width 487 height 42
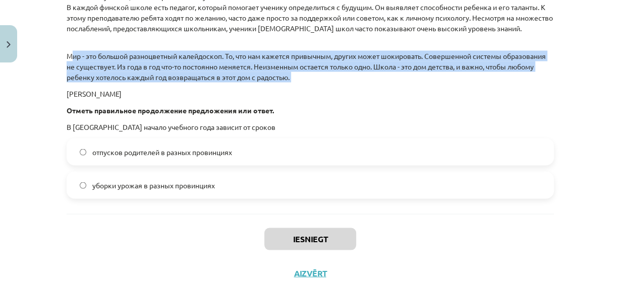
click at [288, 77] on p "Мир - это большой разноцветный калейдоскоп. То, что нам кажется привычным, друг…" at bounding box center [310, 61] width 487 height 42
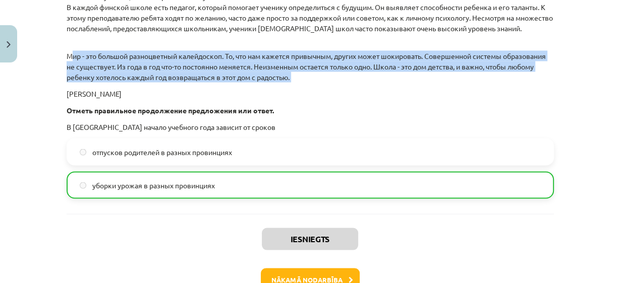
click at [288, 77] on p "Мир - это большой разноцветный калейдоскоп. То, что нам кажется привычным, друг…" at bounding box center [310, 61] width 487 height 42
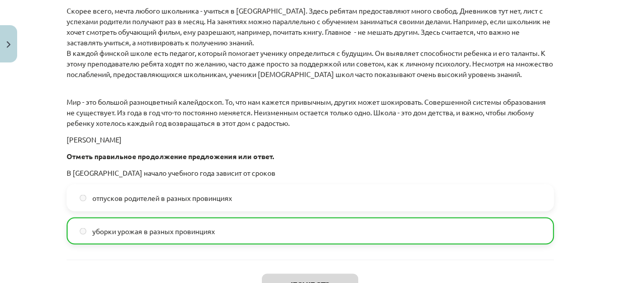
scroll to position [1569, 0]
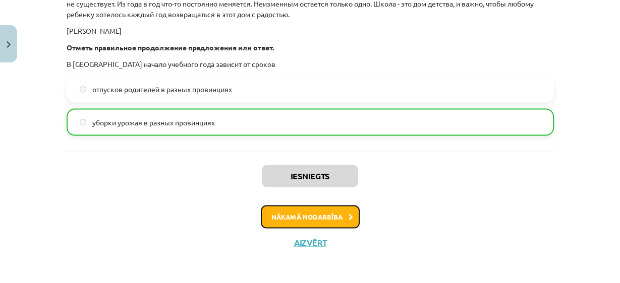
click at [337, 212] on button "Nākamā nodarbība" at bounding box center [310, 217] width 99 height 23
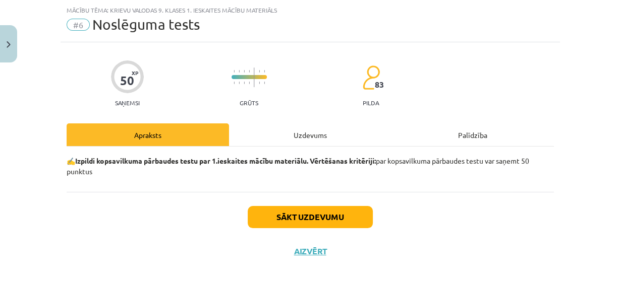
click at [305, 124] on div "Uzdevums" at bounding box center [310, 135] width 162 height 23
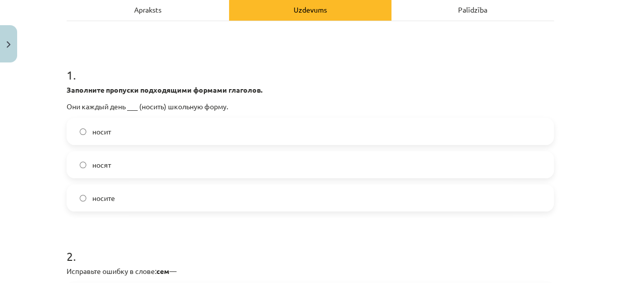
scroll to position [153, 0]
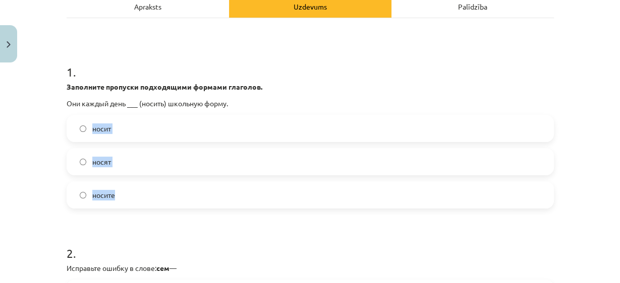
drag, startPoint x: 60, startPoint y: 118, endPoint x: 197, endPoint y: 187, distance: 152.9
click at [29, 116] on div "Mācību tēma: Krievu valodas 9. klases 1. ieskaites mācību materiāls #6 Noslēgum…" at bounding box center [310, 141] width 620 height 283
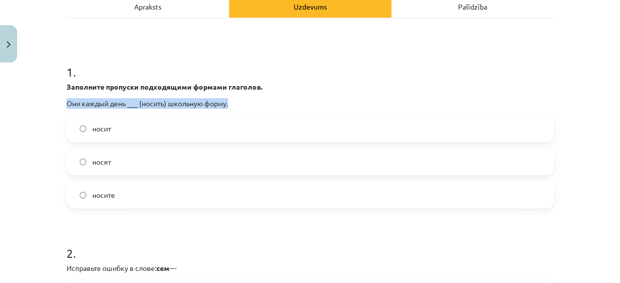
drag, startPoint x: 29, startPoint y: 116, endPoint x: 31, endPoint y: 100, distance: 16.8
click at [31, 102] on div "Mācību tēma: Krievu valodas 9. klases 1. ieskaites mācību materiāls #6 Noslēgum…" at bounding box center [310, 141] width 620 height 283
click at [33, 139] on div "Mācību tēma: Krievu valodas 9. klases 1. ieskaites mācību materiāls #6 Noslēgum…" at bounding box center [310, 141] width 620 height 283
click at [75, 167] on label "носят" at bounding box center [310, 161] width 485 height 25
click at [32, 148] on div "Mācību tēma: Krievu valodas 9. klases 1. ieskaites mācību materiāls #6 Noslēgum…" at bounding box center [310, 141] width 620 height 283
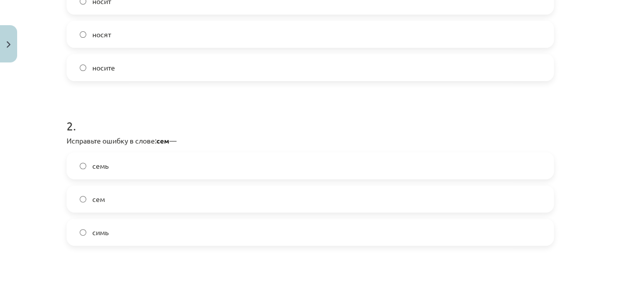
scroll to position [284, 0]
click at [560, 131] on div "Mācību tēma: Krievu valodas 9. klases 1. ieskaites mācību materiāls #6 Noslēgum…" at bounding box center [310, 141] width 620 height 283
click at [85, 193] on label "сем" at bounding box center [310, 195] width 485 height 25
click at [19, 177] on div "Mācību tēma: Krievu valodas 9. klases 1. ieskaites mācību materiāls #6 Noslēgum…" at bounding box center [310, 141] width 620 height 283
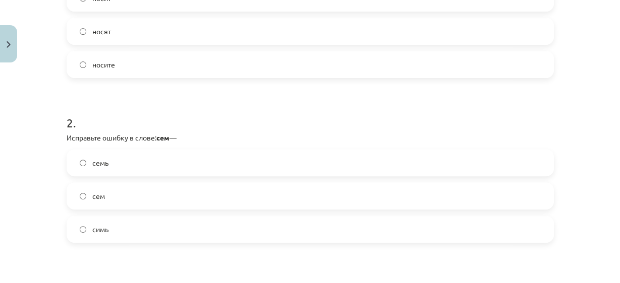
click at [98, 159] on span "семь" at bounding box center [100, 163] width 16 height 11
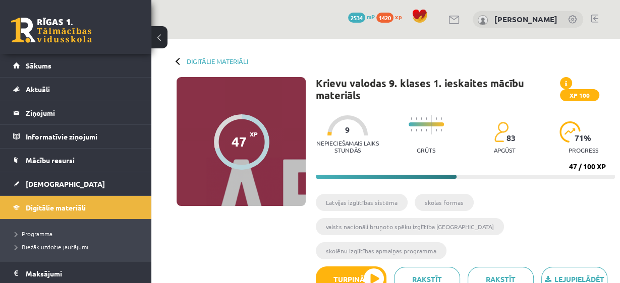
scroll to position [523, 0]
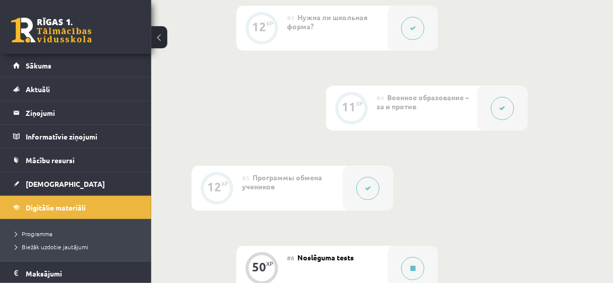
click at [271, 173] on span "Программы обмена учеников" at bounding box center [282, 182] width 80 height 18
click at [404, 257] on button at bounding box center [412, 268] width 23 height 23
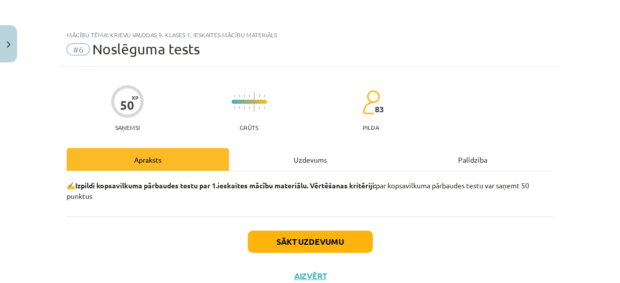
click at [279, 167] on div "Uzdevums" at bounding box center [310, 159] width 162 height 23
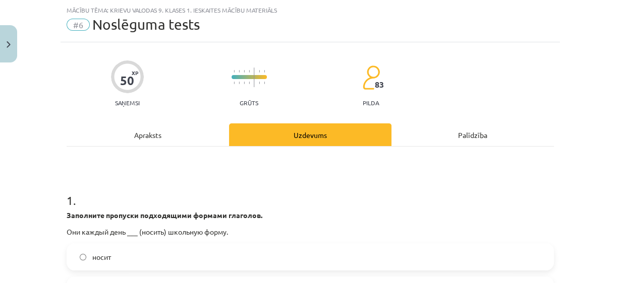
click at [230, 190] on h1 "1 ." at bounding box center [310, 191] width 487 height 31
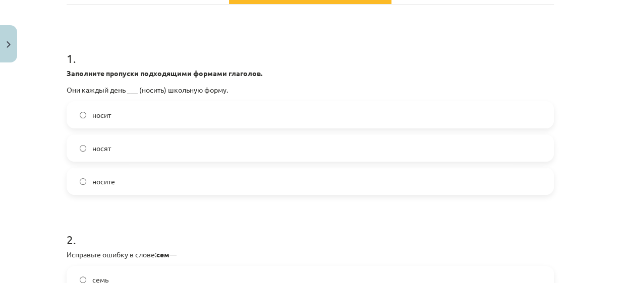
scroll to position [167, 0]
click at [83, 151] on label "носят" at bounding box center [310, 147] width 485 height 25
click at [26, 197] on div "Mācību tēma: Krievu valodas 9. klases 1. ieskaites mācību materiāls #6 Noslēgum…" at bounding box center [310, 141] width 620 height 283
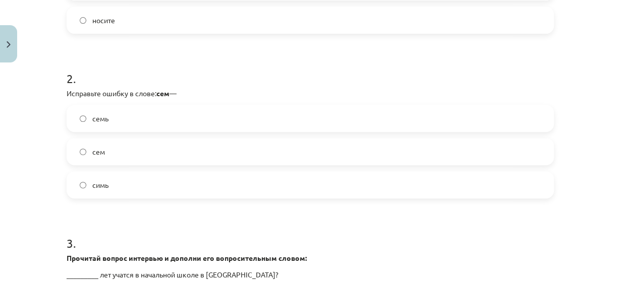
scroll to position [344, 0]
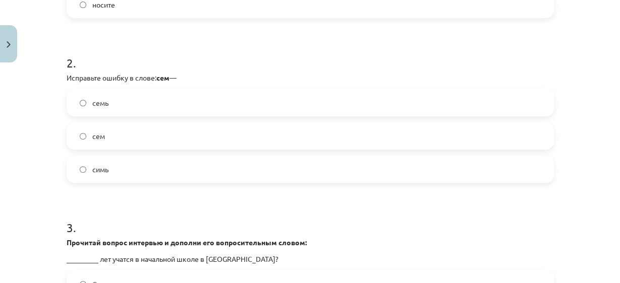
click at [92, 103] on span "семь" at bounding box center [100, 103] width 16 height 11
copy span "семь"
click at [98, 173] on span "симь" at bounding box center [100, 169] width 16 height 11
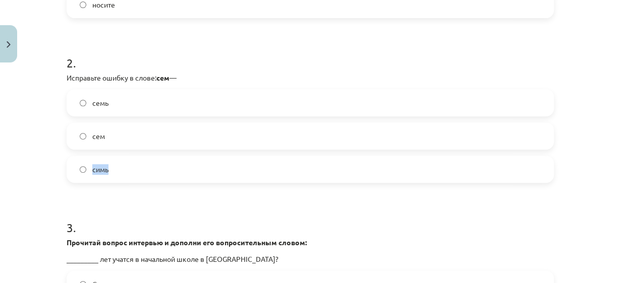
click at [98, 173] on span "симь" at bounding box center [100, 169] width 16 height 11
copy span "симь"
click at [85, 102] on label "семь" at bounding box center [310, 102] width 485 height 25
click at [582, 224] on div "Mācību tēma: Krievu valodas 9. klases 1. ieskaites mācību materiāls #6 Noslēgum…" at bounding box center [310, 141] width 620 height 283
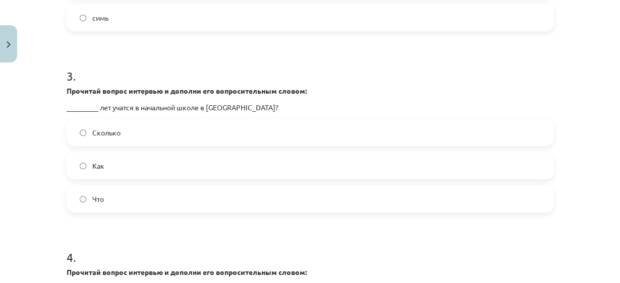
scroll to position [509, 0]
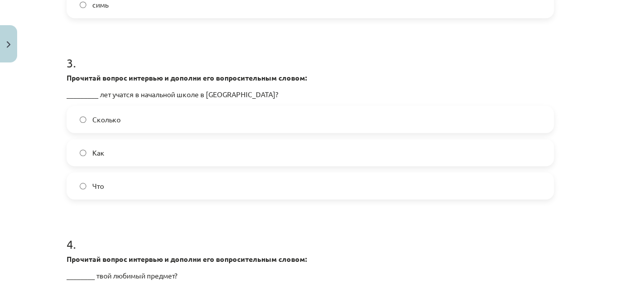
click at [73, 123] on label "Сколько" at bounding box center [310, 119] width 485 height 25
click at [15, 148] on div "Mācību tēma: Krievu valodas 9. klases 1. ieskaites mācību materiāls #6 Noslēgum…" at bounding box center [310, 141] width 620 height 283
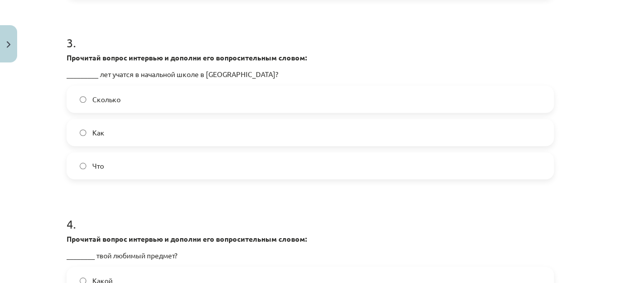
scroll to position [529, 0]
click at [557, 198] on div "Mācību tēma: Krievu valodas 9. klases 1. ieskaites mācību materiāls #6 Noslēgum…" at bounding box center [310, 141] width 620 height 283
click at [562, 194] on div "Mācību tēma: Krievu valodas 9. klases 1. ieskaites mācību materiāls #6 Noslēgum…" at bounding box center [310, 141] width 620 height 283
click at [568, 194] on div "Mācību tēma: Krievu valodas 9. klases 1. ieskaites mācību materiāls #6 Noslēgum…" at bounding box center [310, 141] width 620 height 283
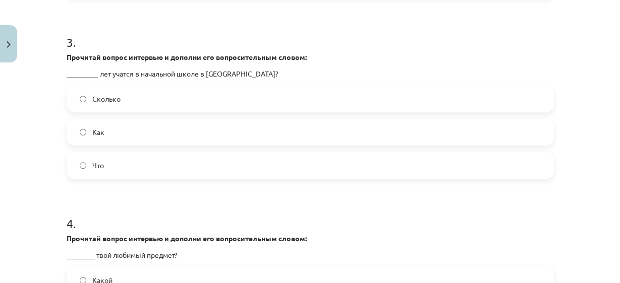
click at [579, 192] on div "Mācību tēma: Krievu valodas 9. klases 1. ieskaites mācību materiāls #6 Noslēgum…" at bounding box center [310, 141] width 620 height 283
click at [577, 196] on div "Mācību tēma: Krievu valodas 9. klases 1. ieskaites mācību materiāls #6 Noslēgum…" at bounding box center [310, 141] width 620 height 283
click at [577, 201] on div "Mācību tēma: Krievu valodas 9. klases 1. ieskaites mācību materiāls #6 Noslēgum…" at bounding box center [310, 141] width 620 height 283
click at [579, 196] on div "Mācību tēma: Krievu valodas 9. klases 1. ieskaites mācību materiāls #6 Noslēgum…" at bounding box center [310, 141] width 620 height 283
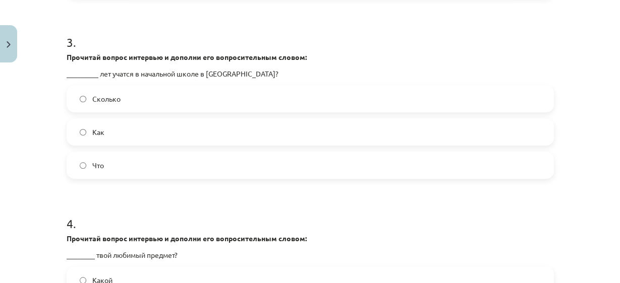
click at [579, 196] on div "Mācību tēma: Krievu valodas 9. klases 1. ieskaites mācību materiāls #6 Noslēgum…" at bounding box center [310, 141] width 620 height 283
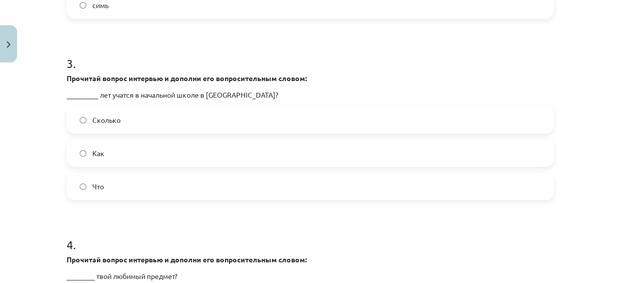
scroll to position [508, 0]
click at [587, 186] on div "Mācību tēma: Krievu valodas 9. klases 1. ieskaites mācību materiāls #6 Noslēgum…" at bounding box center [310, 141] width 620 height 283
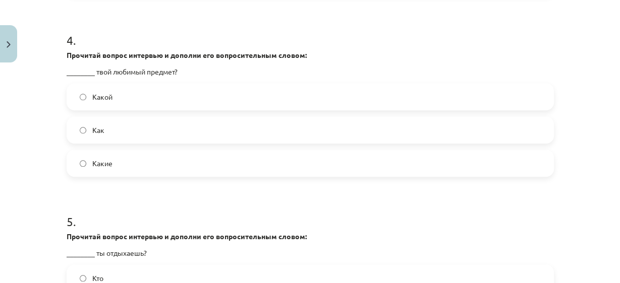
scroll to position [713, 0]
click at [73, 104] on label "Какой" at bounding box center [310, 96] width 485 height 25
click at [11, 125] on div "Mācību tēma: Krievu valodas 9. klases 1. ieskaites mācību materiāls #6 Noslēgum…" at bounding box center [310, 141] width 620 height 283
drag, startPoint x: 17, startPoint y: 119, endPoint x: 38, endPoint y: 105, distance: 25.7
click at [38, 105] on div "Mācību tēma: Krievu valodas 9. klases 1. ieskaites mācību materiāls #6 Noslēgum…" at bounding box center [310, 141] width 620 height 283
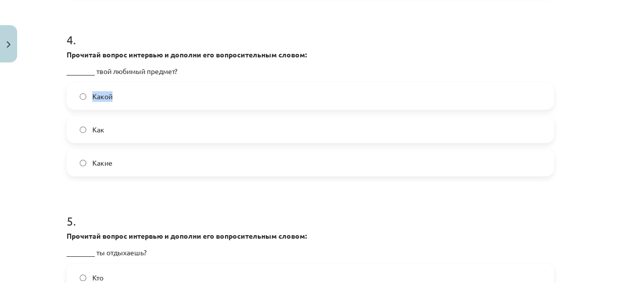
click at [34, 107] on div "Mācību tēma: Krievu valodas 9. klases 1. ieskaites mācību materiāls #6 Noslēgum…" at bounding box center [310, 141] width 620 height 283
click at [37, 117] on div "Mācību tēma: Krievu valodas 9. klases 1. ieskaites mācību materiāls #6 Noslēgum…" at bounding box center [310, 141] width 620 height 283
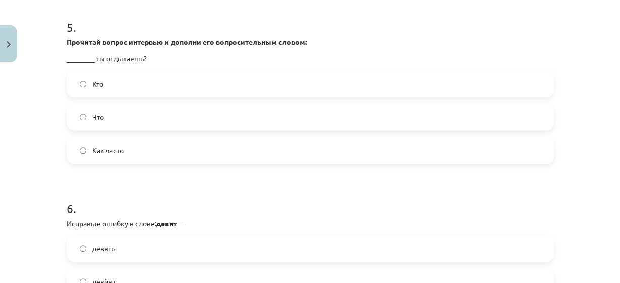
scroll to position [908, 0]
click at [12, 109] on div "Mācību tēma: Krievu valodas 9. klases 1. ieskaites mācību materiāls #6 Noslēgum…" at bounding box center [310, 141] width 620 height 283
click at [116, 55] on p "________ ты отдыхаешь?" at bounding box center [310, 57] width 487 height 11
click at [113, 149] on span "Как часто" at bounding box center [107, 149] width 31 height 11
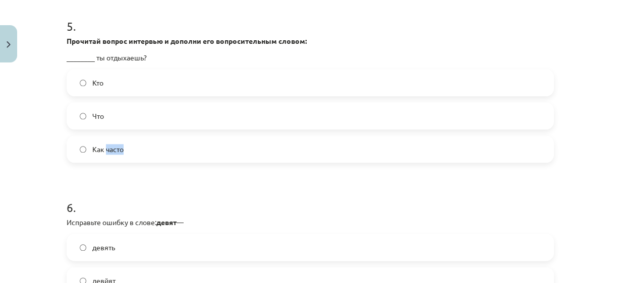
click at [112, 147] on span "Как часто" at bounding box center [107, 149] width 31 height 11
click at [38, 161] on div "Mācību tēma: Krievu valodas 9. klases 1. ieskaites mācību materiāls #6 Noslēgum…" at bounding box center [310, 141] width 620 height 283
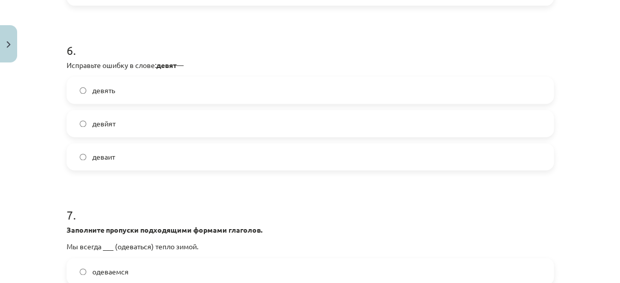
scroll to position [1070, 0]
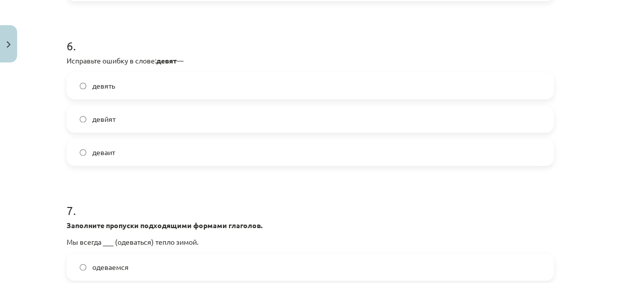
click at [95, 86] on span "девять" at bounding box center [103, 86] width 23 height 11
copy span "девять"
click at [162, 62] on strong "девят" at bounding box center [166, 60] width 20 height 9
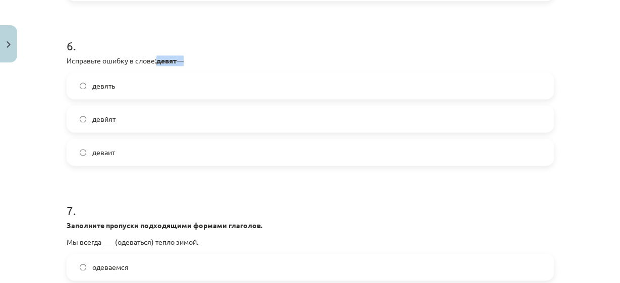
click at [162, 62] on strong "девят" at bounding box center [166, 60] width 20 height 9
copy p "девят"
click at [101, 87] on span "девять" at bounding box center [103, 86] width 23 height 11
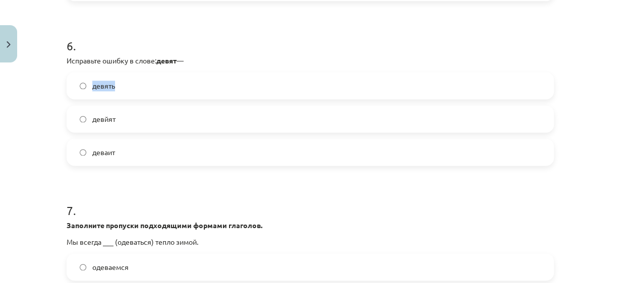
copy span "девять"
click at [103, 150] on span "деваит" at bounding box center [103, 152] width 23 height 11
copy span "деваит"
click at [131, 86] on label "девять" at bounding box center [310, 85] width 485 height 25
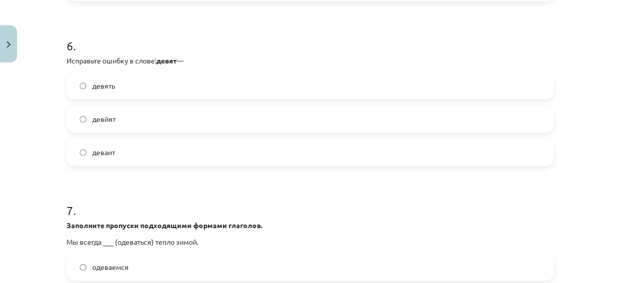
click at [101, 84] on span "девять" at bounding box center [103, 86] width 23 height 11
copy span "девять"
click at [29, 100] on div "Mācību tēma: Krievu valodas 9. klases 1. ieskaites mācību materiāls #6 Noslēgum…" at bounding box center [310, 141] width 620 height 283
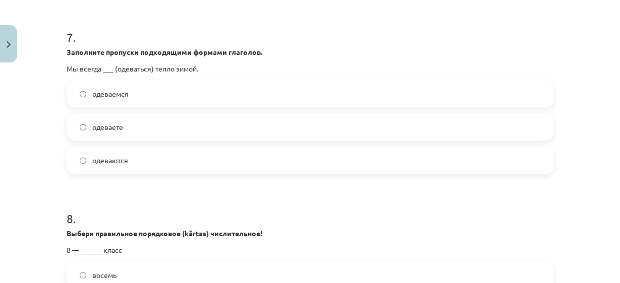
scroll to position [1246, 0]
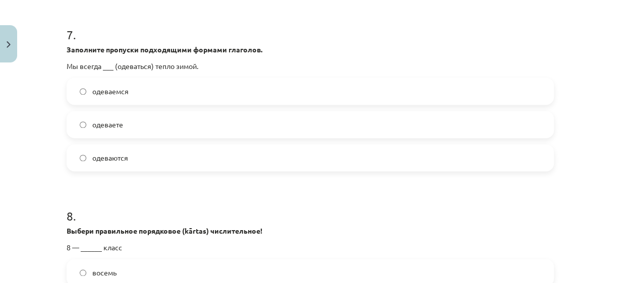
click at [75, 79] on label "одеваемся" at bounding box center [310, 91] width 485 height 25
click at [0, 147] on div "Mācību tēma: Krievu valodas 9. klases 1. ieskaites mācību materiāls #6 Noslēgum…" at bounding box center [310, 141] width 620 height 283
click at [35, 109] on div "Mācību tēma: Krievu valodas 9. klases 1. ieskaites mācību materiāls #6 Noslēgum…" at bounding box center [310, 141] width 620 height 283
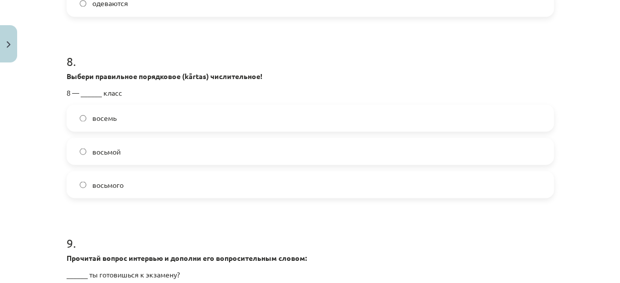
scroll to position [1413, 0]
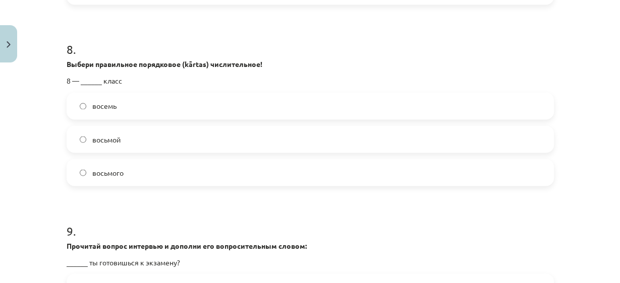
click at [8, 159] on div "Mācību tēma: Krievu valodas 9. klases 1. ieskaites mācību materiāls #6 Noslēgum…" at bounding box center [310, 141] width 620 height 283
click at [19, 143] on div "Mācību tēma: Krievu valodas 9. klases 1. ieskaites mācību materiāls #6 Noslēgum…" at bounding box center [310, 141] width 620 height 283
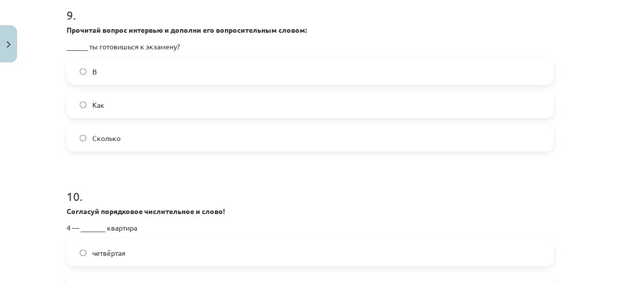
scroll to position [1630, 0]
click at [108, 45] on p "______ ты готовишься к экзамену?" at bounding box center [310, 45] width 487 height 11
click at [30, 97] on div "Mācību tēma: Krievu valodas 9. klases 1. ieskaites mācību materiāls #6 Noslēgum…" at bounding box center [310, 141] width 620 height 283
click at [96, 103] on span "Как" at bounding box center [98, 104] width 12 height 11
click at [36, 72] on div "Mācību tēma: Krievu valodas 9. klases 1. ieskaites mācību materiāls #6 Noslēgum…" at bounding box center [310, 141] width 620 height 283
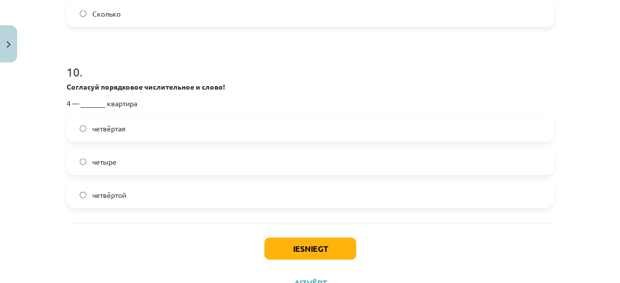
scroll to position [1749, 0]
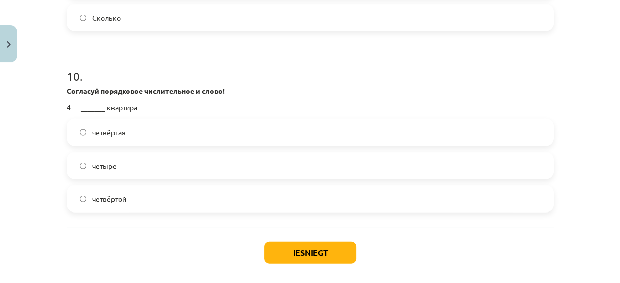
click at [508, 192] on label "четвёртой" at bounding box center [310, 199] width 485 height 25
click at [509, 192] on label "четвёртой" at bounding box center [310, 199] width 485 height 25
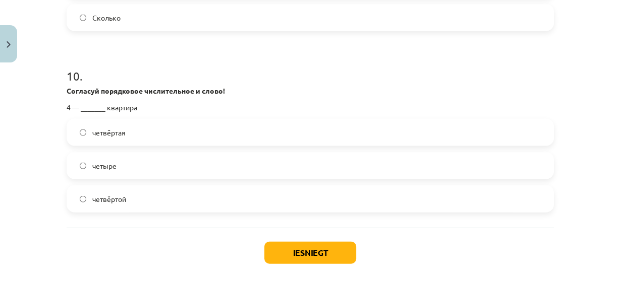
click at [509, 192] on label "четвёртой" at bounding box center [310, 199] width 485 height 25
click at [512, 168] on label "четыре" at bounding box center [310, 165] width 485 height 25
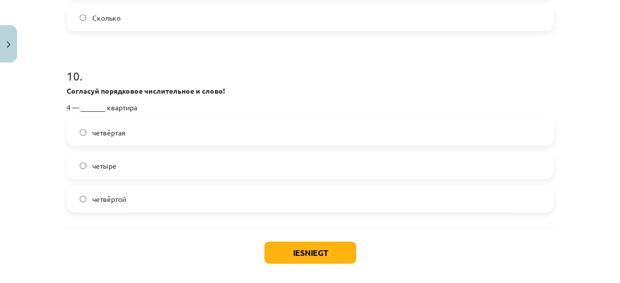
click at [512, 168] on label "четыре" at bounding box center [310, 165] width 485 height 25
click at [517, 163] on label "четыре" at bounding box center [310, 165] width 485 height 25
click at [530, 137] on label "четвёртая" at bounding box center [310, 132] width 485 height 25
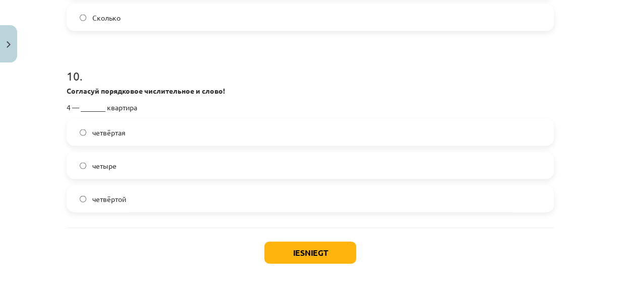
click at [530, 137] on label "четвёртая" at bounding box center [310, 132] width 485 height 25
click at [525, 141] on label "четвёртая" at bounding box center [310, 132] width 485 height 25
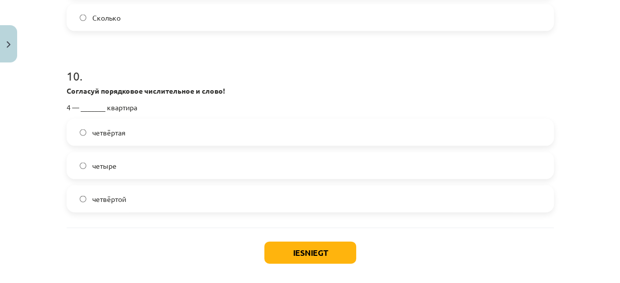
click at [525, 141] on label "четвёртая" at bounding box center [310, 132] width 485 height 25
click at [528, 139] on label "четвёртая" at bounding box center [310, 132] width 485 height 25
click at [573, 117] on div "Mācību tēma: Krievu valodas 9. klases 1. ieskaites mācību materiāls #6 Noslēgum…" at bounding box center [310, 141] width 620 height 283
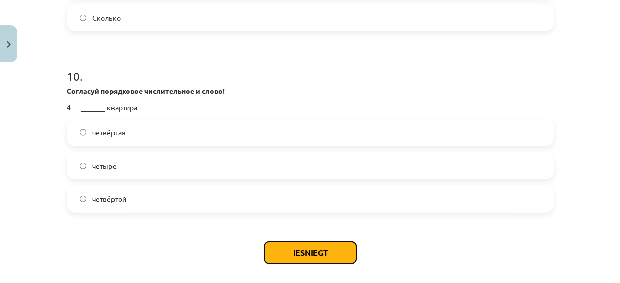
click at [333, 259] on button "Iesniegt" at bounding box center [310, 253] width 92 height 22
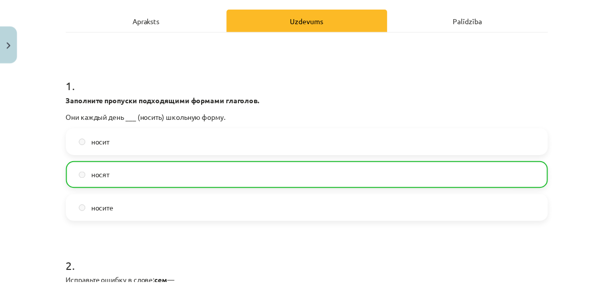
scroll to position [135, 0]
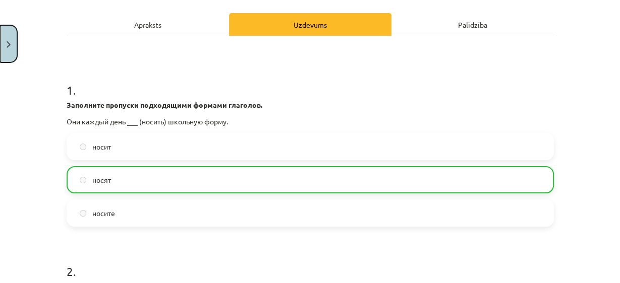
click at [15, 49] on button "Close" at bounding box center [8, 43] width 17 height 37
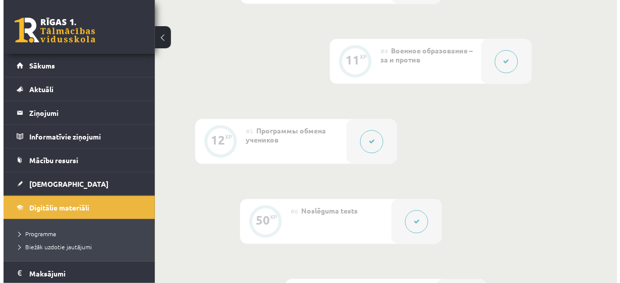
scroll to position [762, 0]
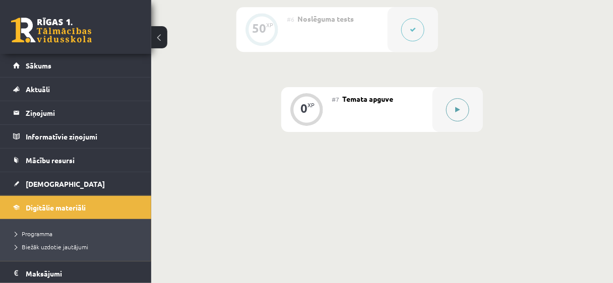
click at [466, 98] on button at bounding box center [457, 109] width 23 height 23
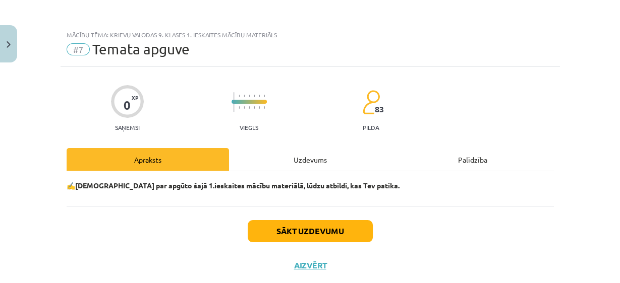
click at [320, 162] on div "Uzdevums" at bounding box center [310, 159] width 162 height 23
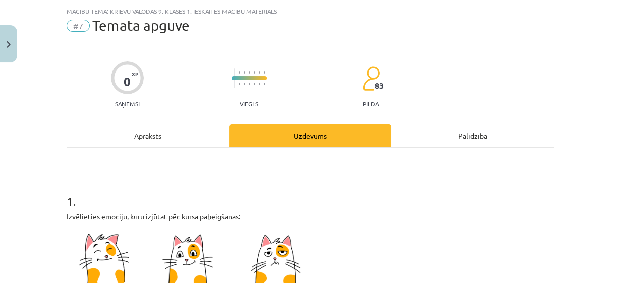
click at [329, 146] on div "Uzdevums" at bounding box center [310, 136] width 162 height 23
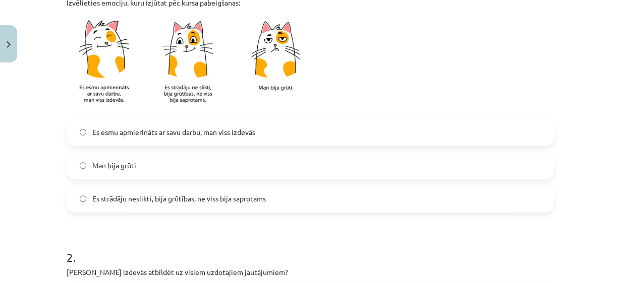
scroll to position [251, 0]
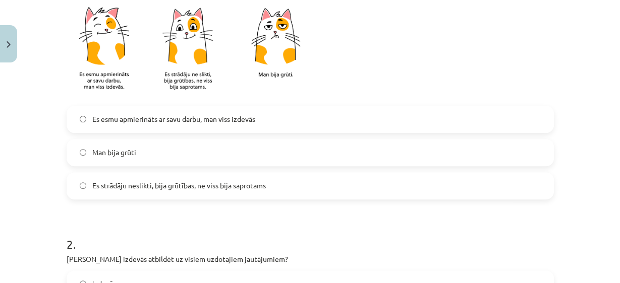
click at [380, 149] on label "Man bija grūti" at bounding box center [310, 152] width 485 height 25
click at [399, 53] on p at bounding box center [310, 50] width 487 height 99
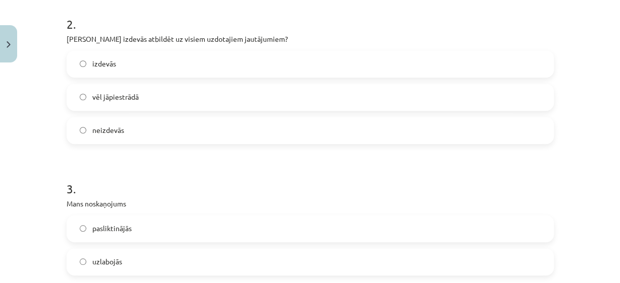
scroll to position [471, 0]
click at [377, 94] on label "vēl jāpiestrādā" at bounding box center [310, 96] width 485 height 25
click at [387, 22] on h1 "2 ." at bounding box center [310, 14] width 487 height 31
click at [384, 30] on div "2 . Vai Tev izdevās atbildēt uz visiem uzdotajiem jautājumiem? izdevās vēl jāpi…" at bounding box center [310, 71] width 487 height 145
click at [383, 36] on p "Vai Tev izdevās atbildēt uz visiem uzdotajiem jautājumiem?" at bounding box center [310, 38] width 487 height 11
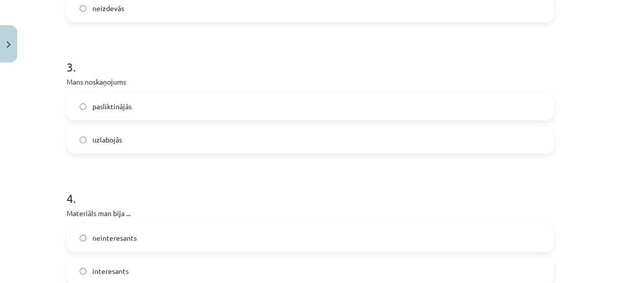
scroll to position [608, 0]
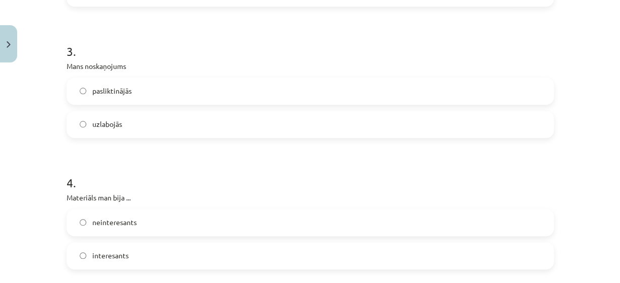
click at [367, 92] on label "pasliktinājās" at bounding box center [310, 91] width 485 height 25
click at [370, 41] on h1 "3 ." at bounding box center [310, 42] width 487 height 31
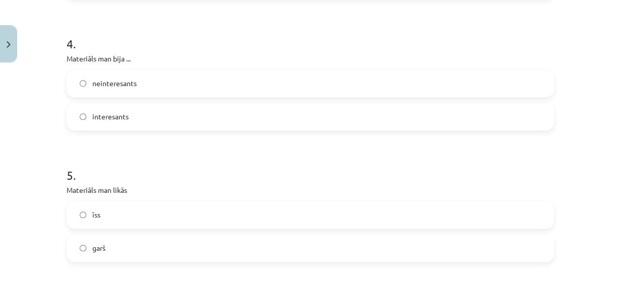
scroll to position [749, 0]
click at [348, 73] on label "neinteresants" at bounding box center [310, 82] width 485 height 25
click at [362, 31] on h1 "4 ." at bounding box center [310, 33] width 487 height 31
click at [362, 32] on h1 "4 ." at bounding box center [310, 33] width 487 height 31
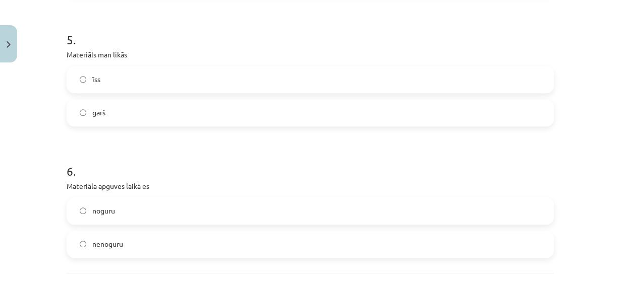
click at [355, 118] on label "garš" at bounding box center [310, 112] width 485 height 25
click at [359, 24] on h1 "5 ." at bounding box center [310, 30] width 487 height 31
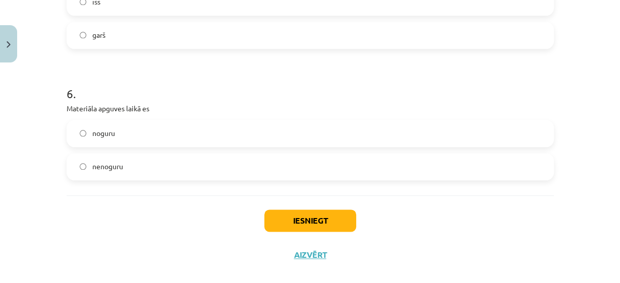
scroll to position [974, 0]
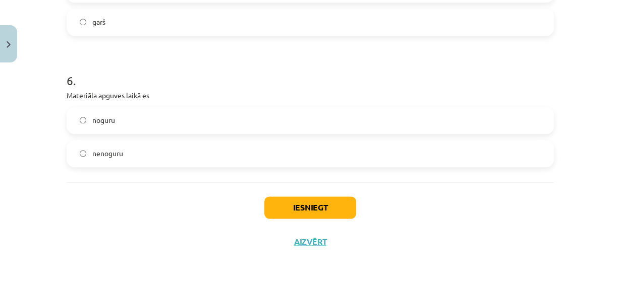
click at [367, 121] on label "noguru" at bounding box center [310, 120] width 485 height 25
click at [344, 198] on button "Iesniegt" at bounding box center [310, 208] width 92 height 22
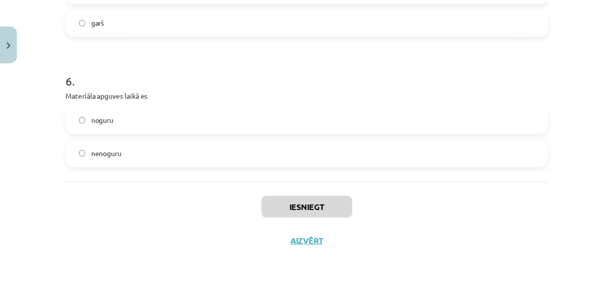
scroll to position [761, 0]
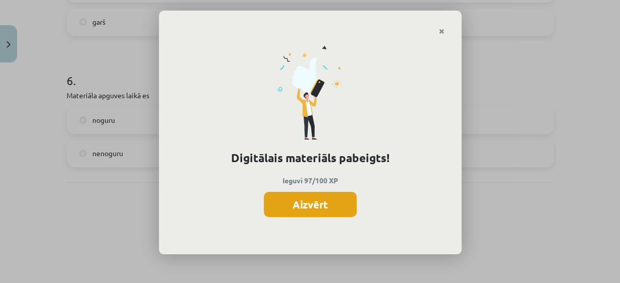
click at [335, 199] on button "Aizvērt" at bounding box center [310, 204] width 93 height 25
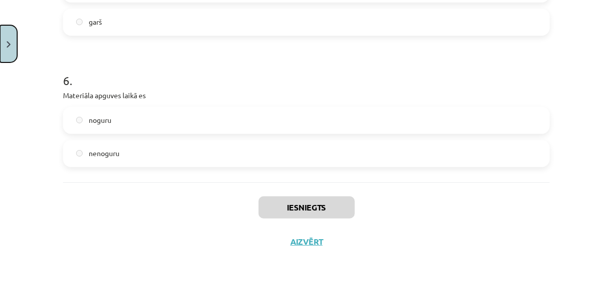
click at [10, 48] on button "Close" at bounding box center [8, 43] width 17 height 37
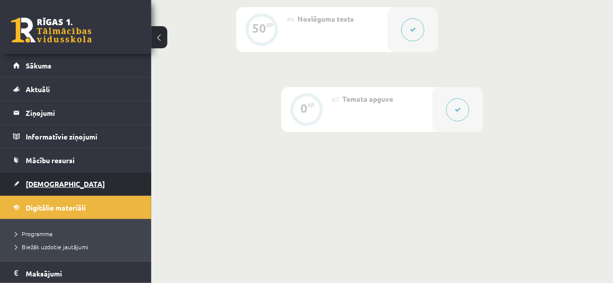
click at [109, 183] on link "[DEMOGRAPHIC_DATA]" at bounding box center [76, 183] width 126 height 23
